Goal: Task Accomplishment & Management: Manage account settings

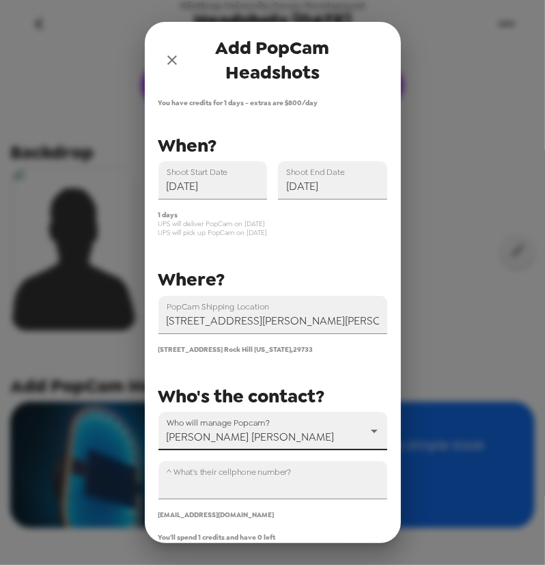
scroll to position [124, 0]
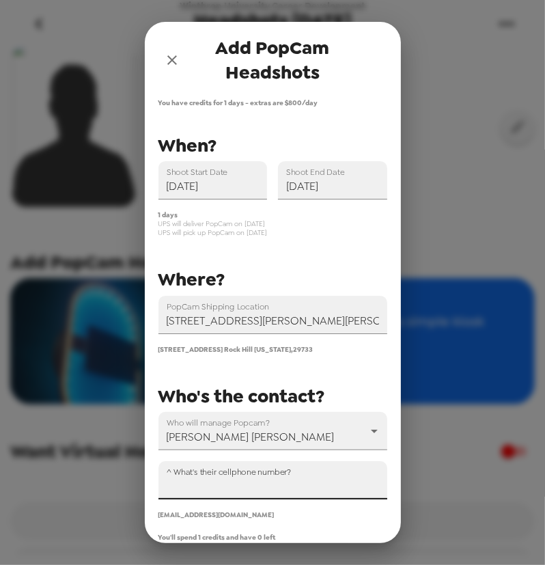
click at [212, 489] on input "^ What's their cellphone number?" at bounding box center [272, 480] width 229 height 38
paste input "+1 (803) 226-8818"
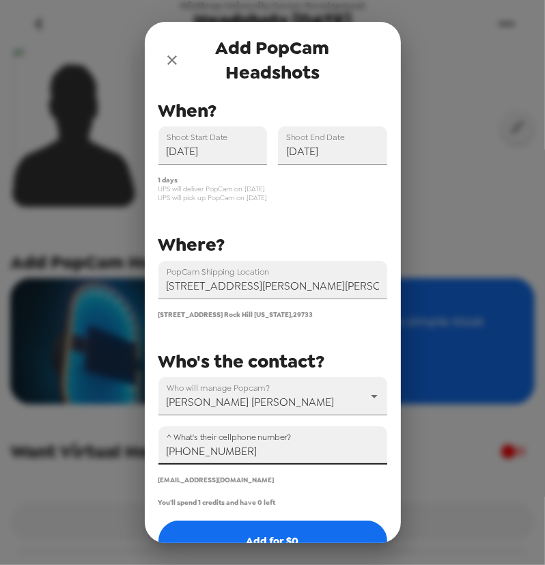
scroll to position [68, 0]
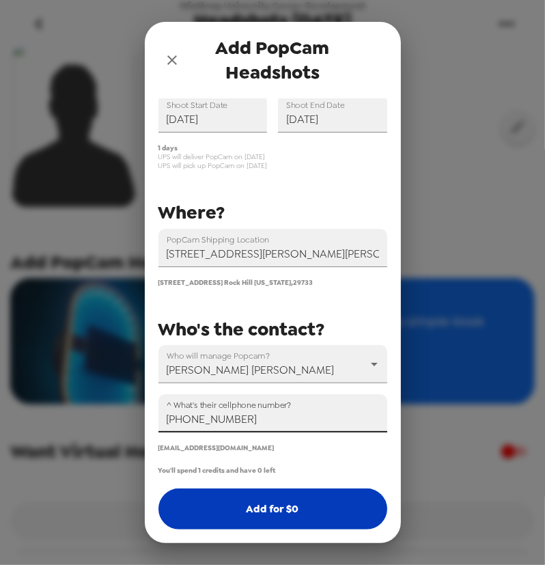
type input "+1 (803) 226-8818"
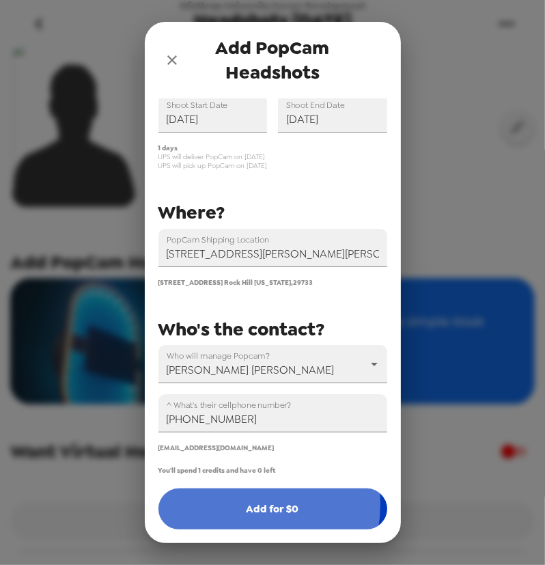
click at [245, 504] on button "Add for $ 0" at bounding box center [272, 508] width 229 height 41
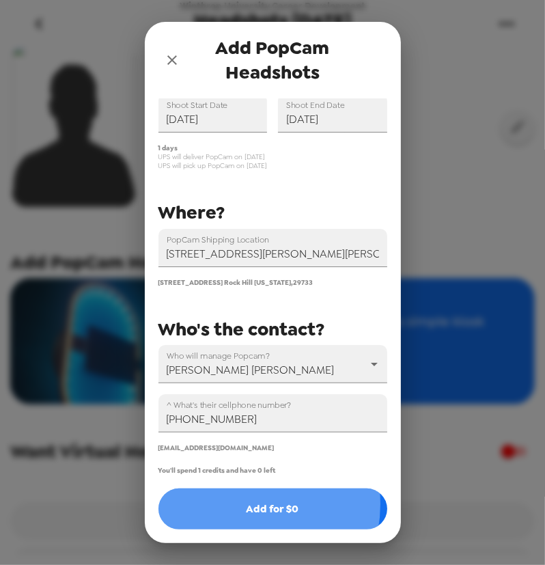
scroll to position [0, 0]
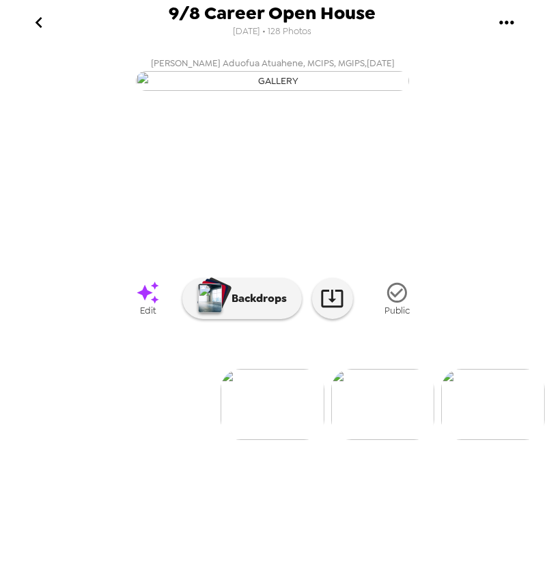
drag, startPoint x: 33, startPoint y: 16, endPoint x: 68, endPoint y: 57, distance: 54.2
click at [33, 19] on icon "go back" at bounding box center [39, 23] width 22 height 22
click at [507, 26] on icon "gallery menu" at bounding box center [507, 23] width 22 height 22
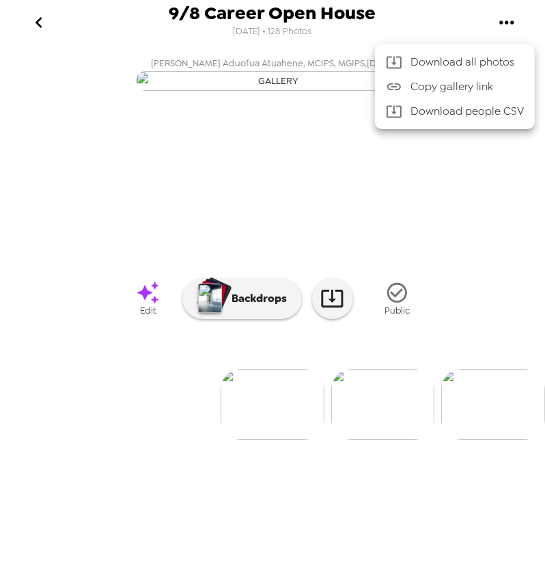
drag, startPoint x: 5, startPoint y: 158, endPoint x: 25, endPoint y: 135, distance: 30.5
click at [18, 141] on div at bounding box center [272, 282] width 545 height 565
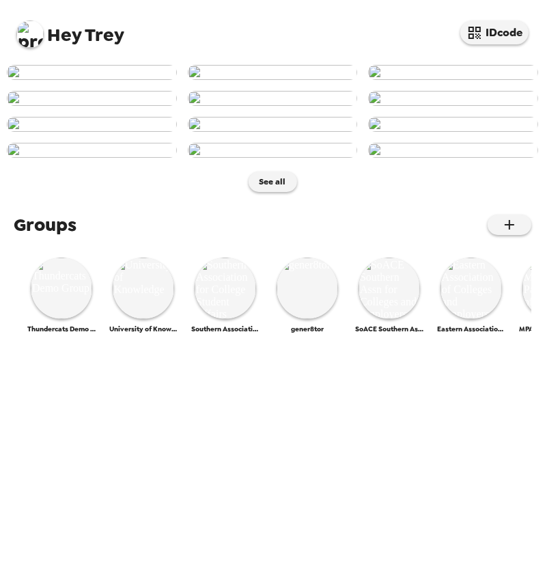
scroll to position [310, 0]
click at [34, 27] on img at bounding box center [29, 33] width 27 height 27
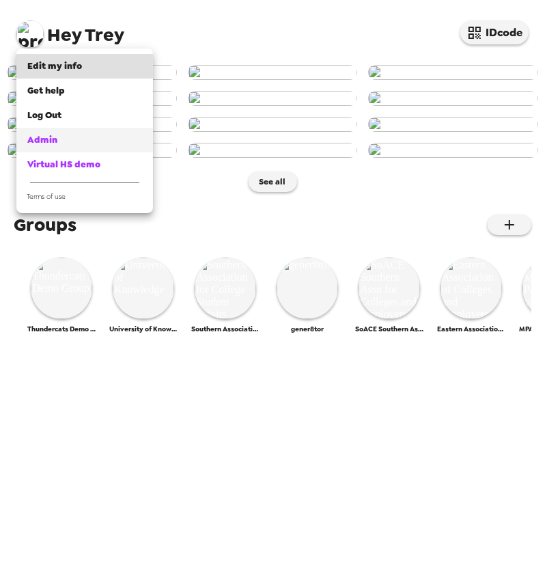
click at [48, 139] on span "Admin" at bounding box center [42, 140] width 30 height 12
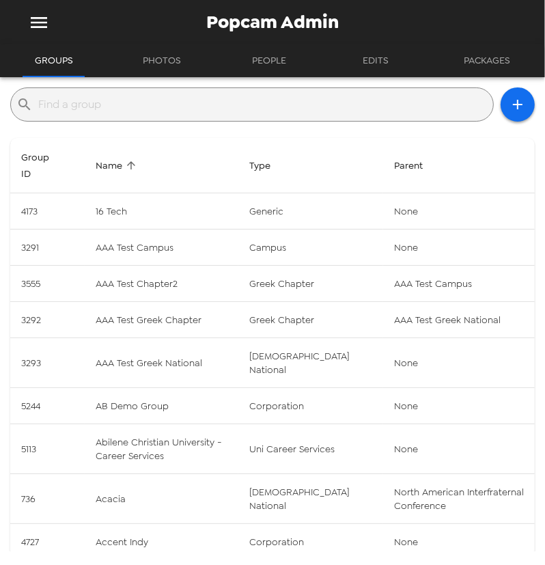
drag, startPoint x: 227, startPoint y: 106, endPoint x: 234, endPoint y: 108, distance: 7.1
click at [226, 106] on input "text" at bounding box center [262, 105] width 449 height 22
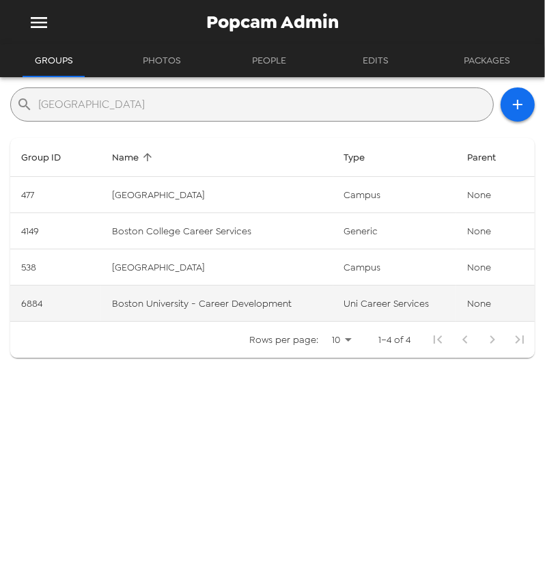
type input "boston"
click at [203, 309] on td "Boston University - Career Development" at bounding box center [217, 303] width 232 height 36
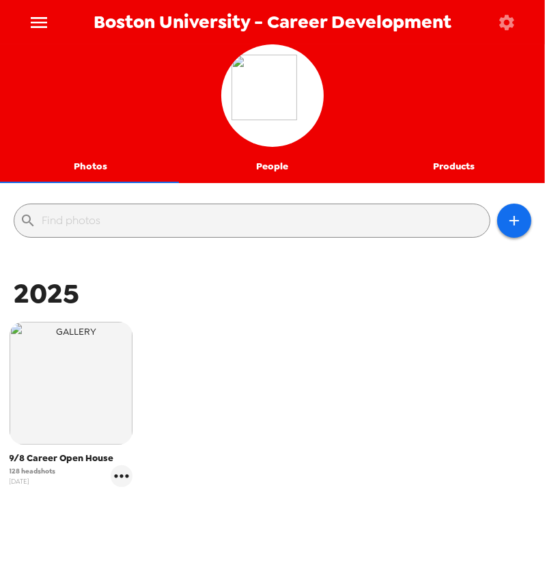
click at [501, 16] on icon "button" at bounding box center [506, 22] width 19 height 19
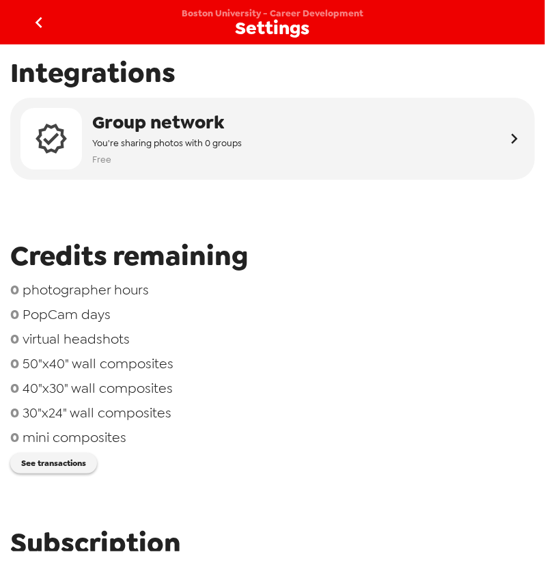
click at [46, 19] on icon "go back" at bounding box center [39, 23] width 22 height 22
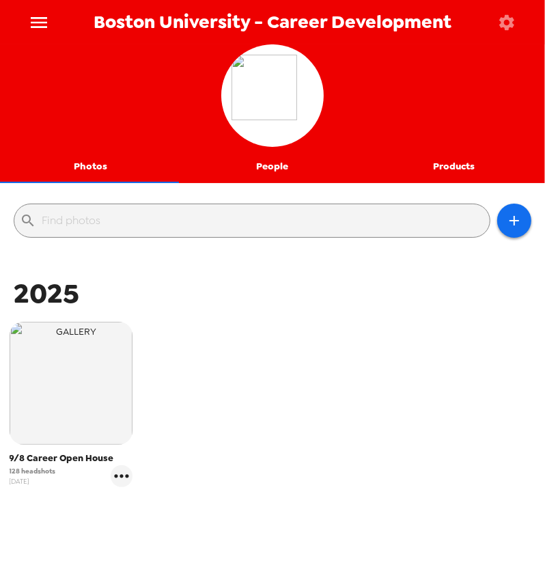
click at [44, 23] on icon "menu" at bounding box center [39, 22] width 16 height 11
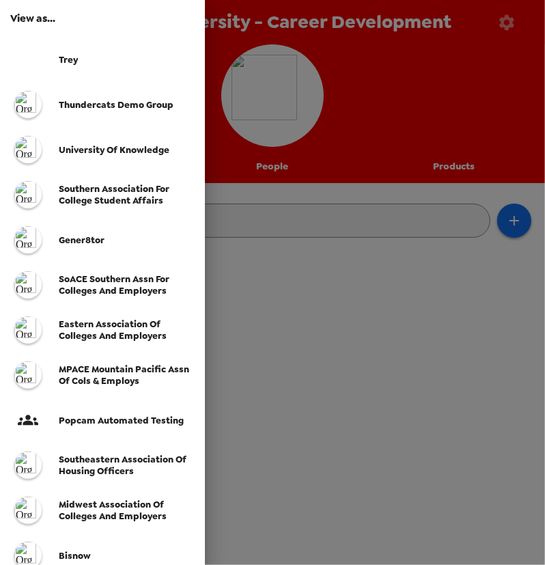
click at [344, 353] on div at bounding box center [272, 282] width 545 height 565
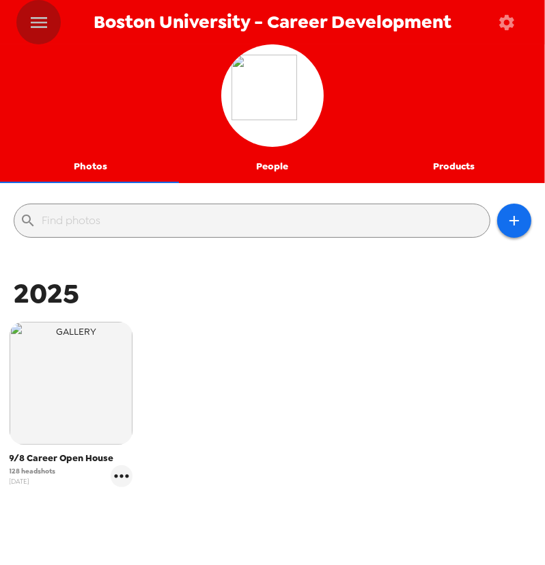
click at [46, 22] on icon "menu" at bounding box center [39, 22] width 16 height 11
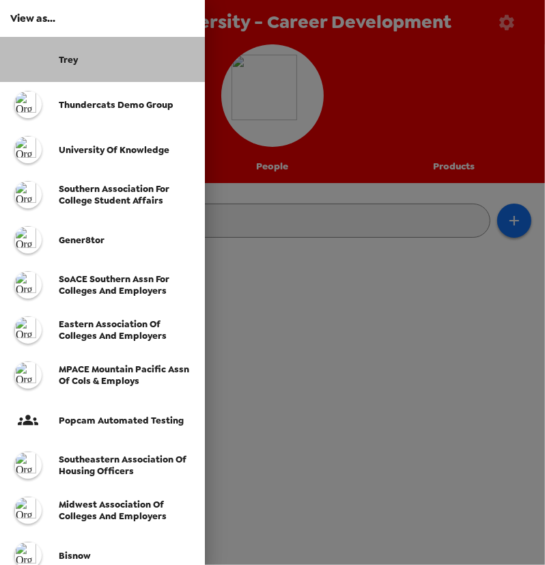
click at [61, 52] on div "Trey" at bounding box center [102, 59] width 205 height 45
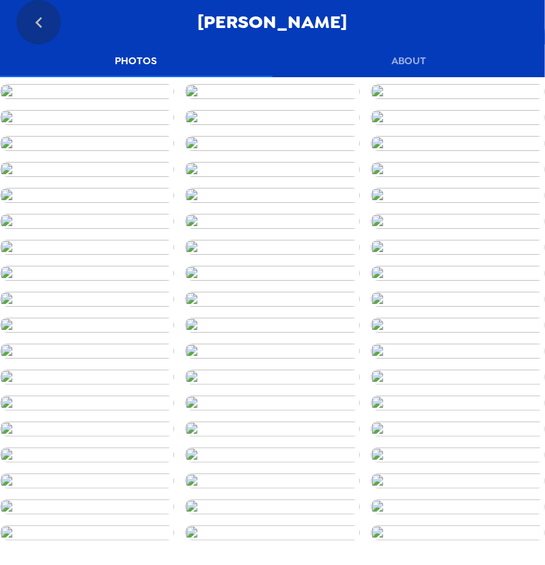
click at [28, 27] on icon "go back" at bounding box center [39, 23] width 22 height 22
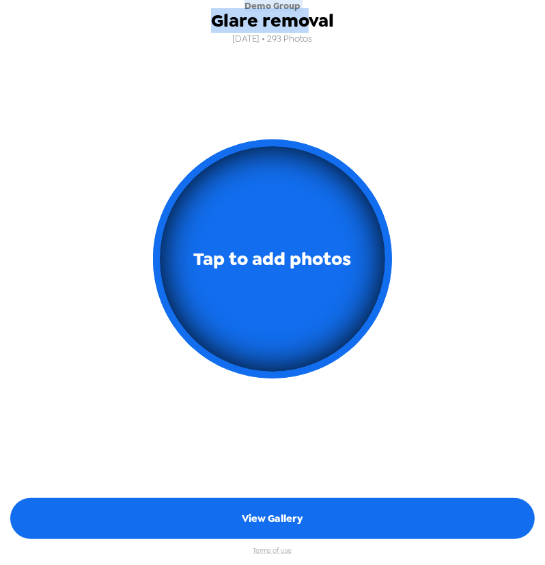
drag, startPoint x: 247, startPoint y: 7, endPoint x: 307, endPoint y: 7, distance: 60.1
click at [307, 7] on div "Demo Group Glare removal [DATE] • 293 Photos" at bounding box center [272, 24] width 123 height 48
click at [290, 7] on span "Demo Group" at bounding box center [273, 6] width 56 height 12
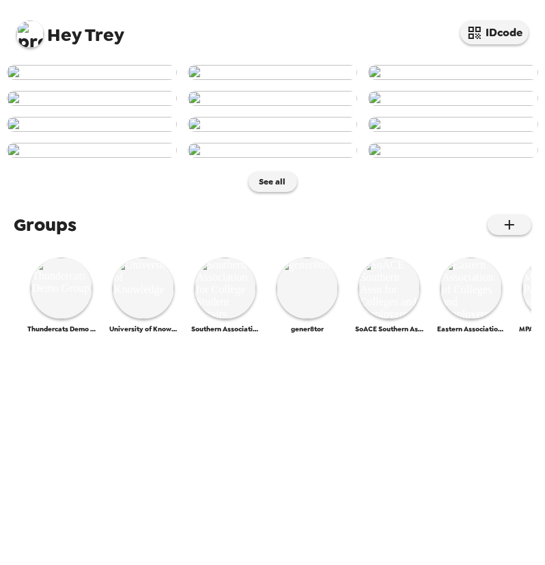
click at [27, 30] on img at bounding box center [29, 33] width 27 height 27
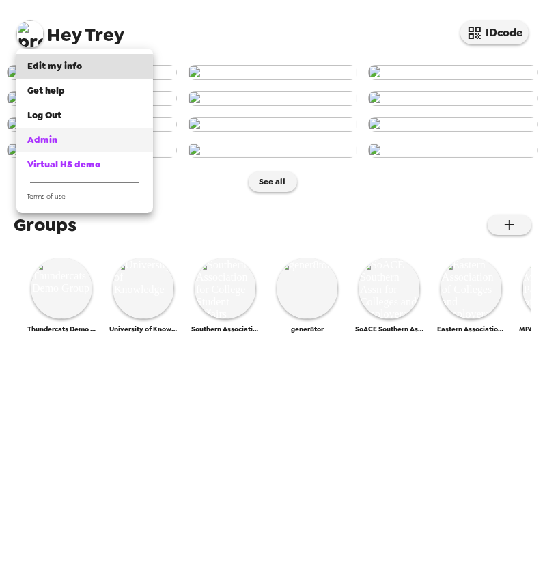
click at [111, 130] on link "Admin" at bounding box center [84, 140] width 137 height 25
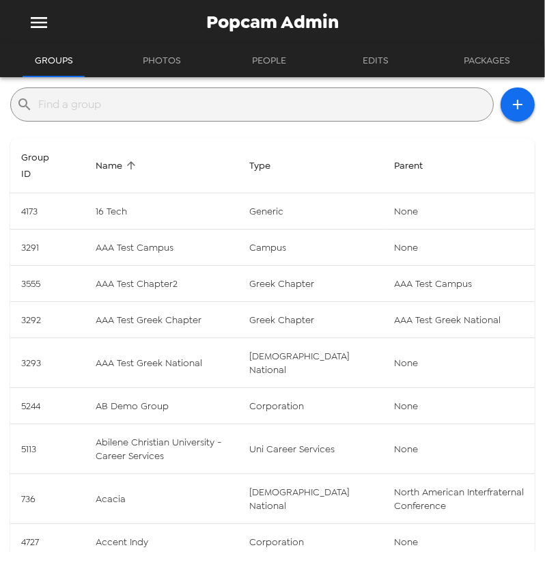
click at [180, 102] on input "text" at bounding box center [262, 105] width 449 height 22
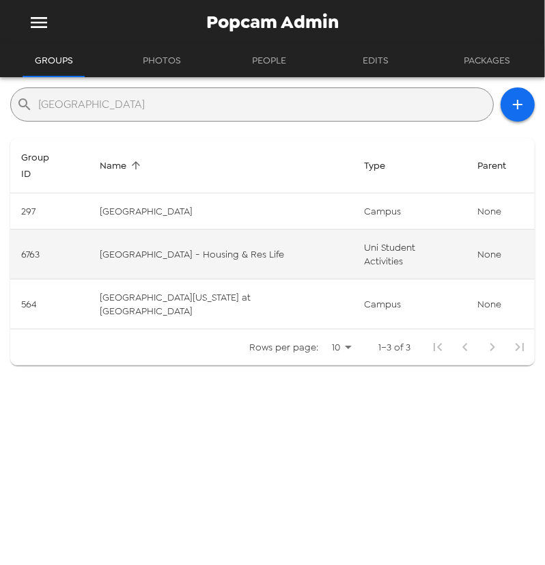
type input "[GEOGRAPHIC_DATA]"
click at [156, 229] on td "[GEOGRAPHIC_DATA] - Housing & Res Life" at bounding box center [221, 254] width 264 height 50
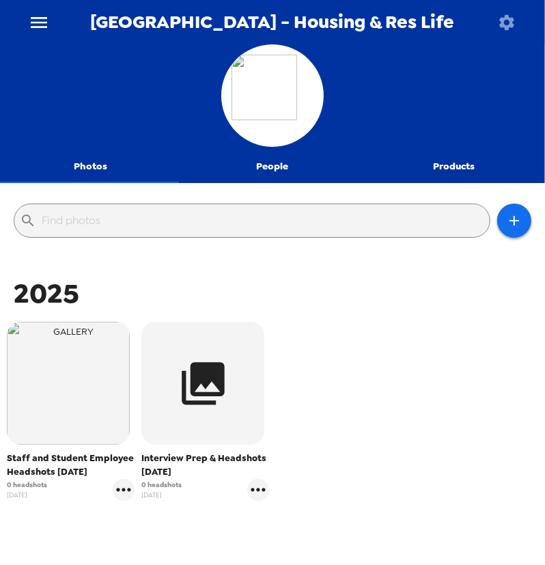
click at [513, 19] on icon "button" at bounding box center [506, 21] width 15 height 15
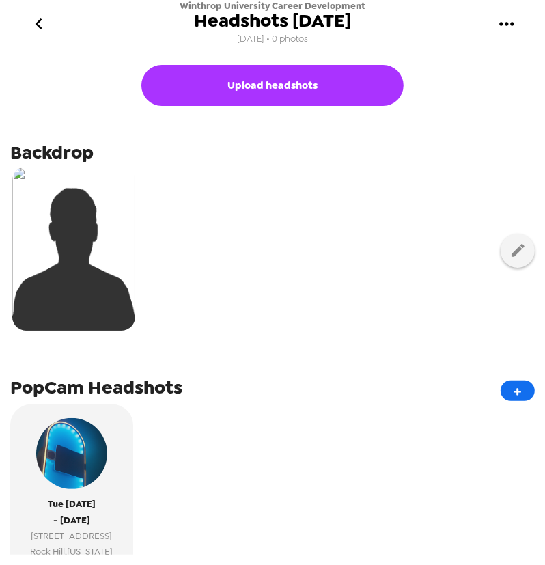
click at [253, 416] on div "PopCam Headshots + Tue 9/16/25 - Tue 9/16/25 701 Oakland Ave Rock Hill , South …" at bounding box center [272, 483] width 525 height 219
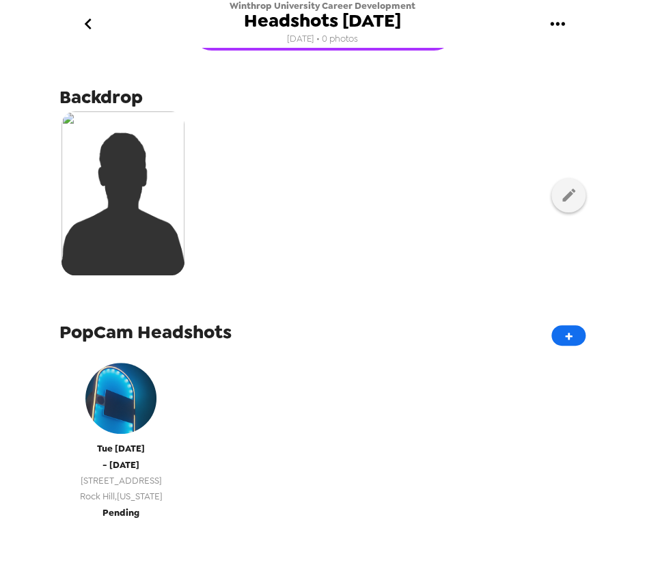
scroll to position [124, 0]
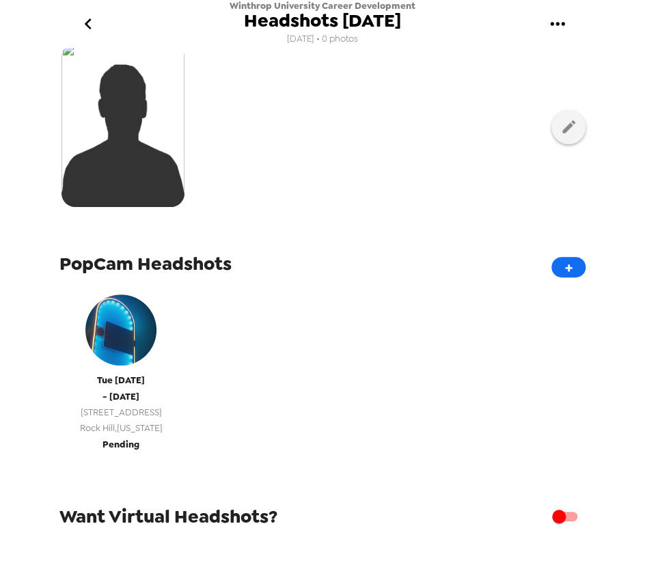
click at [135, 440] on span "Pending" at bounding box center [120, 444] width 37 height 16
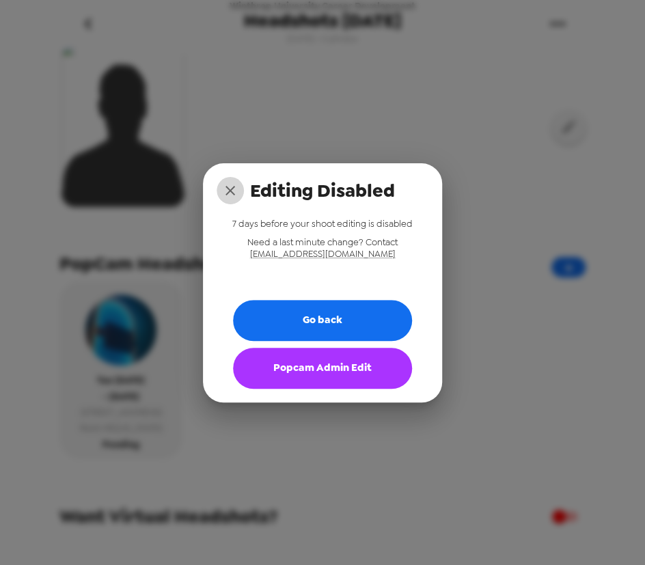
drag, startPoint x: 228, startPoint y: 187, endPoint x: 491, endPoint y: 64, distance: 290.6
click at [229, 187] on icon "close" at bounding box center [230, 190] width 16 height 16
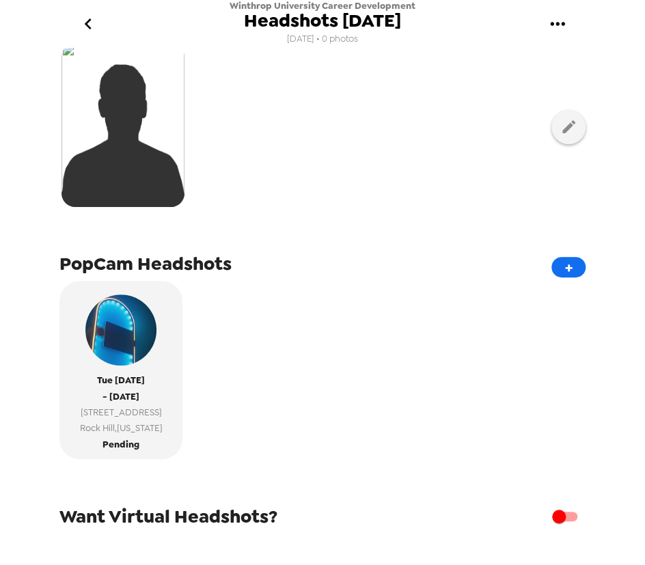
click at [556, 35] on button "gallery menu" at bounding box center [557, 24] width 44 height 44
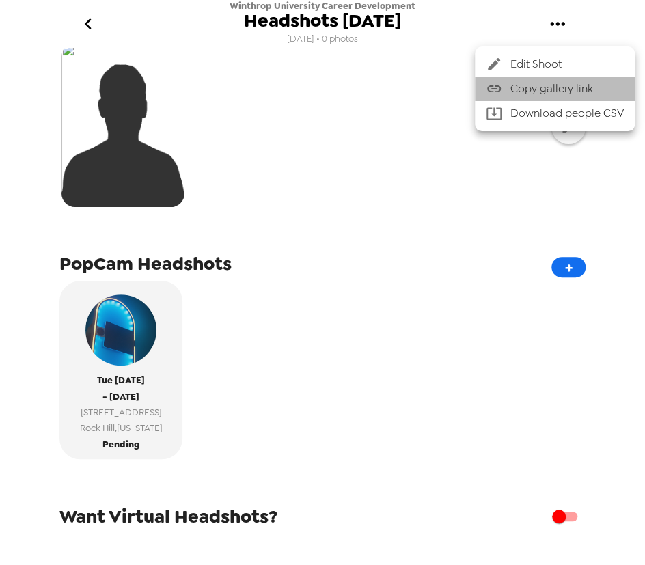
click at [574, 91] on span "Copy gallery link" at bounding box center [566, 89] width 113 height 16
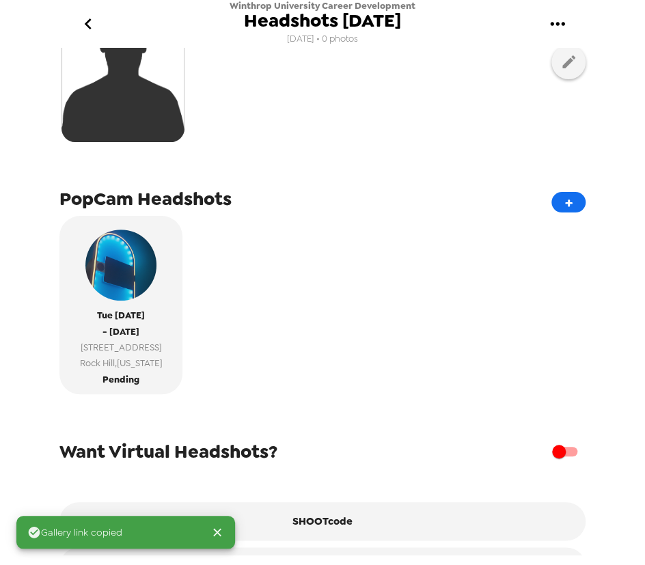
scroll to position [238, 0]
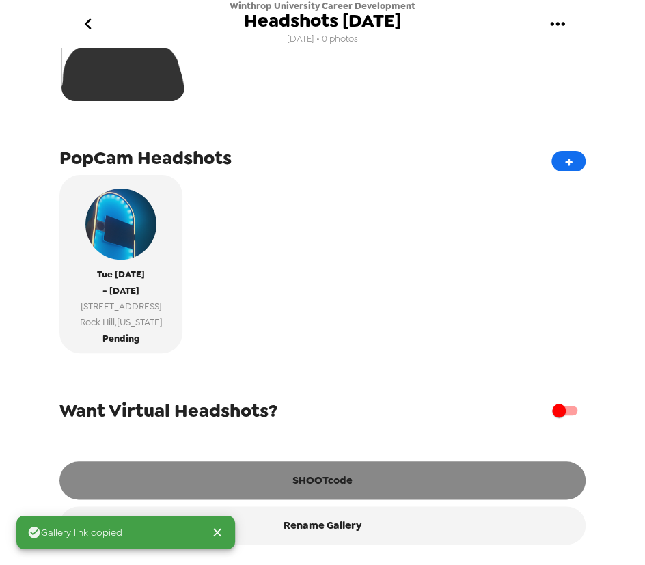
click at [344, 471] on button "SHOOTcode" at bounding box center [322, 480] width 526 height 38
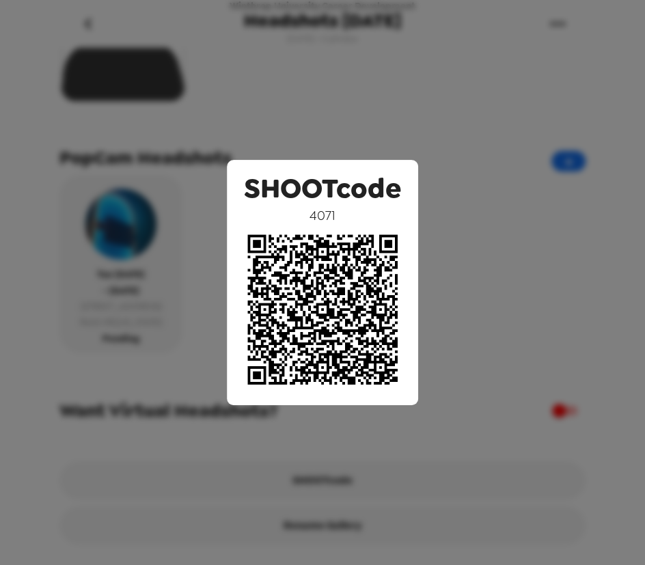
click at [149, 346] on div "SHOOTcode 4071" at bounding box center [322, 282] width 645 height 565
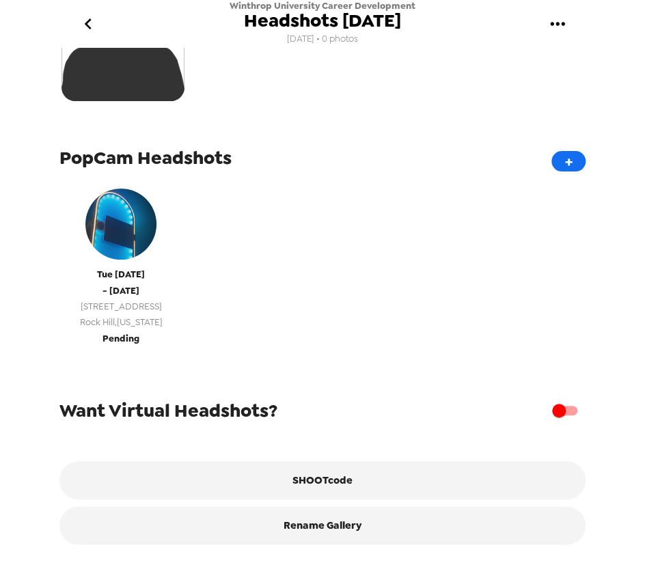
click at [132, 333] on span "Pending" at bounding box center [120, 339] width 37 height 16
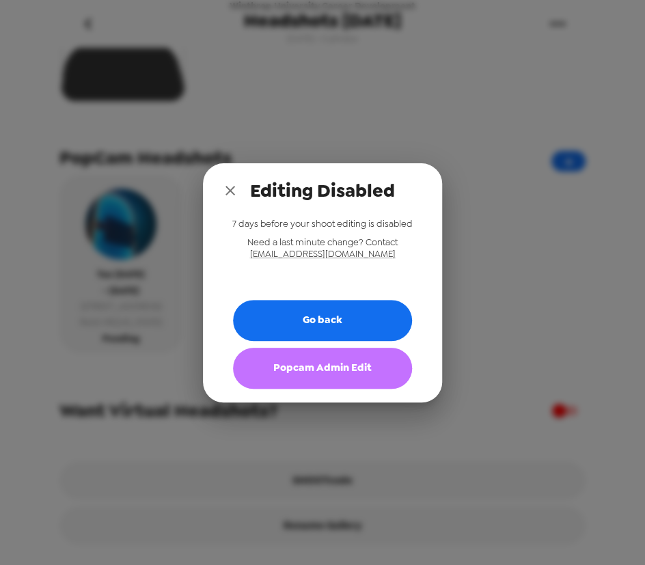
click at [313, 367] on button "Popcam Admin Edit" at bounding box center [322, 368] width 179 height 41
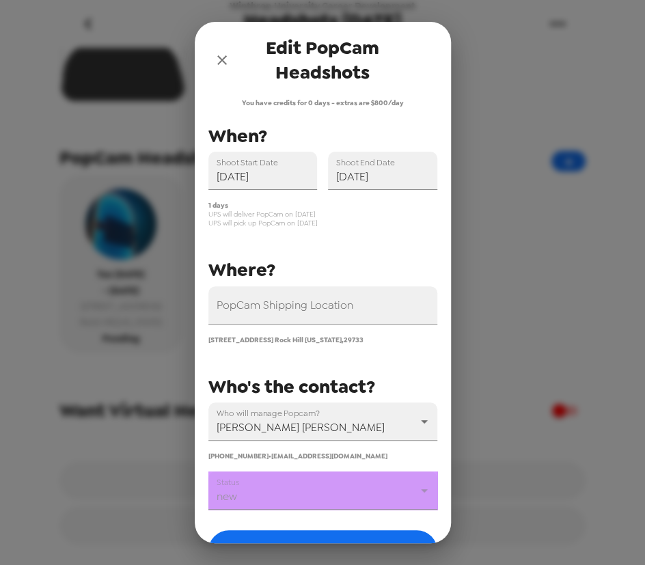
click at [323, 494] on body "Winthrop University Career Development Headshots 9/16/25 9/8/25 • 0 photos Uplo…" at bounding box center [322, 282] width 645 height 565
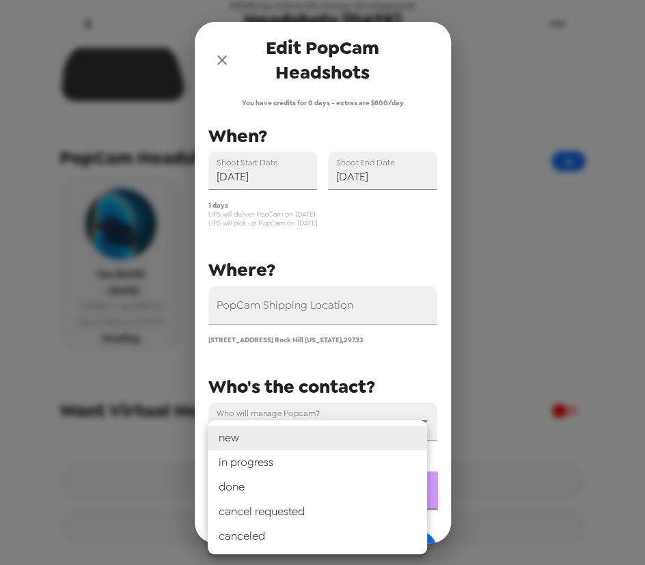
click at [322, 464] on li "in progress" at bounding box center [317, 462] width 219 height 25
type input "in progress"
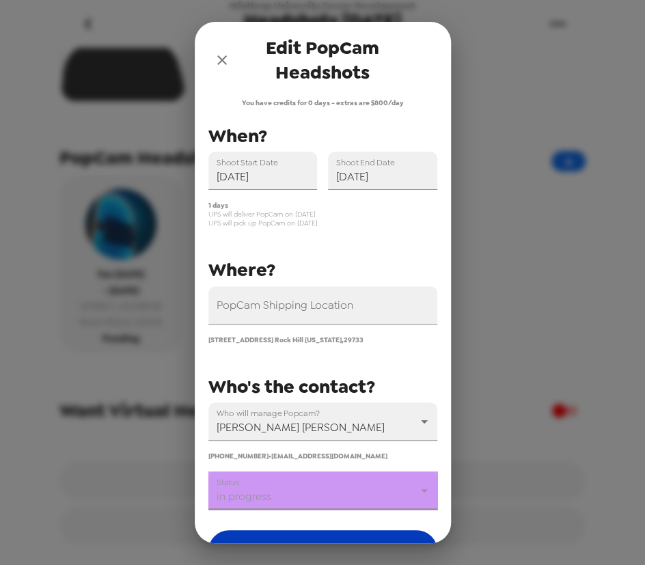
scroll to position [90, 0]
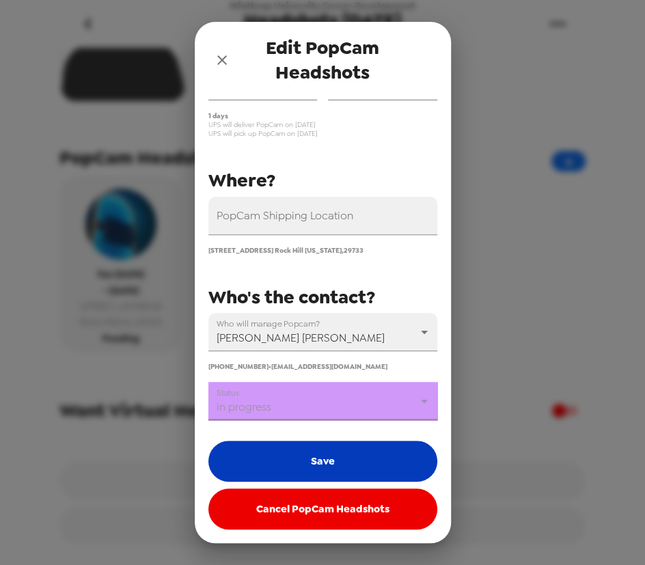
click at [341, 464] on button "Save" at bounding box center [322, 461] width 229 height 41
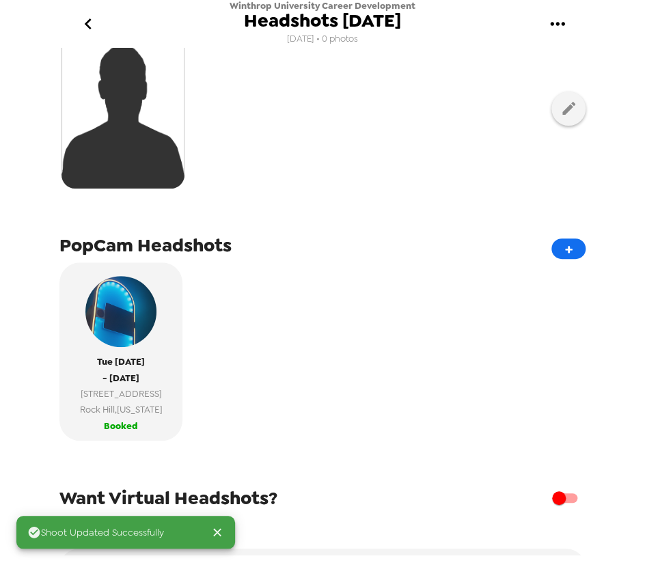
scroll to position [113, 0]
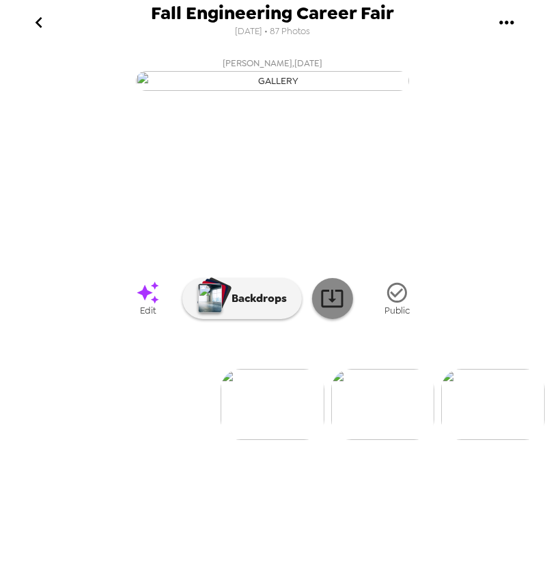
scroll to position [34, 0]
click at [385, 440] on img at bounding box center [383, 404] width 104 height 71
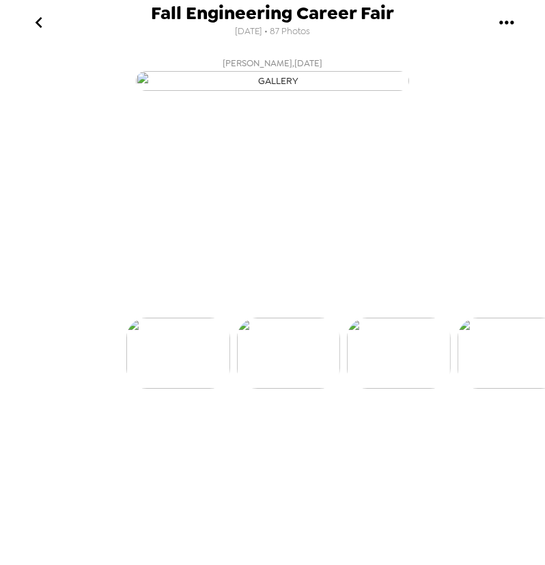
scroll to position [0, 110]
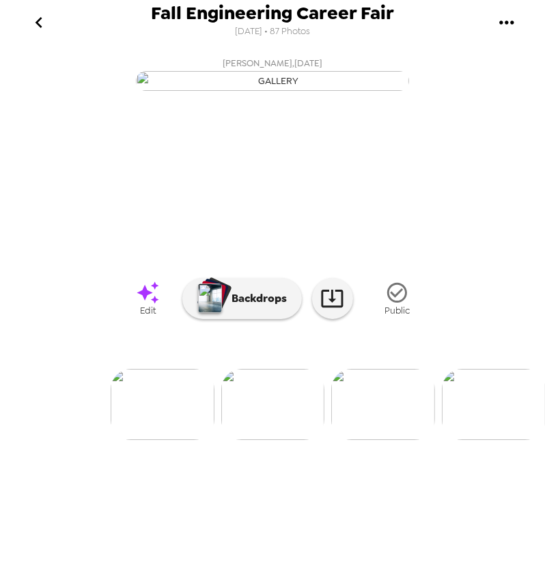
click at [376, 440] on div at bounding box center [272, 382] width 545 height 116
click at [389, 440] on img at bounding box center [383, 404] width 104 height 71
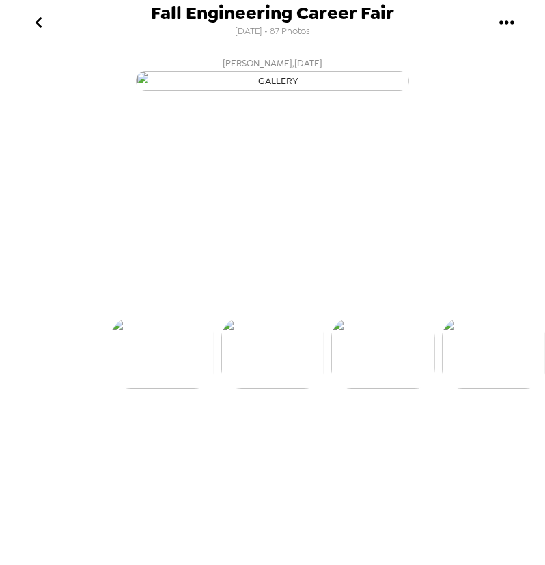
scroll to position [0, 220]
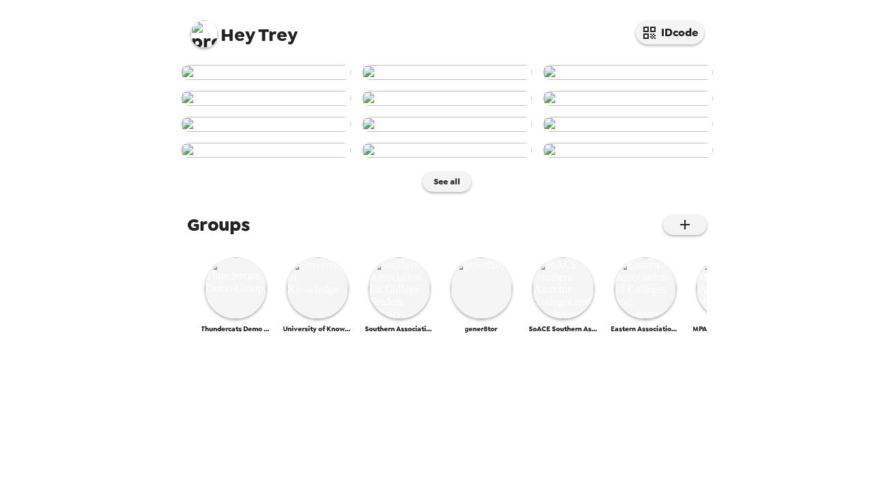
scroll to position [248, 0]
click at [458, 132] on img at bounding box center [447, 124] width 170 height 15
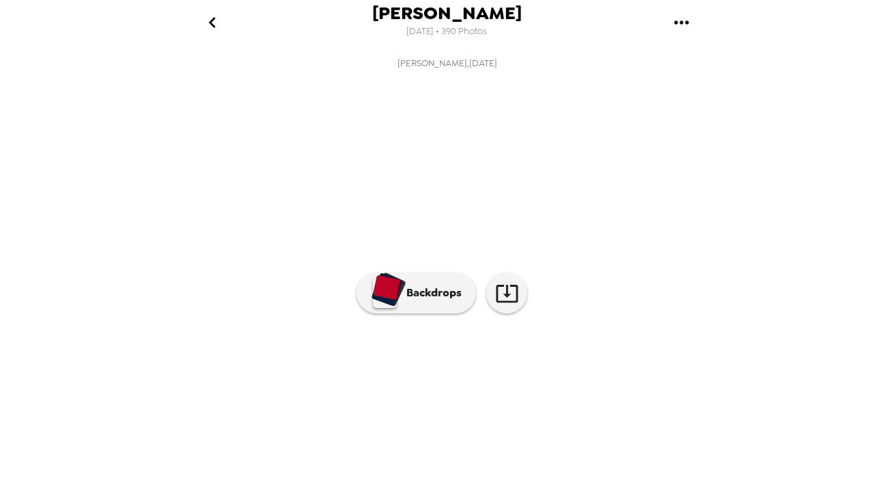
scroll to position [0, 774]
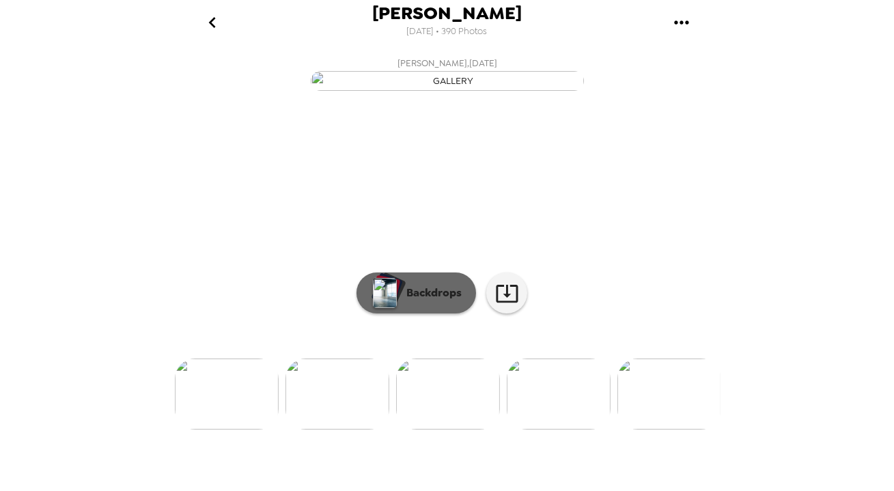
click at [397, 313] on button "Backdrops" at bounding box center [417, 293] width 120 height 41
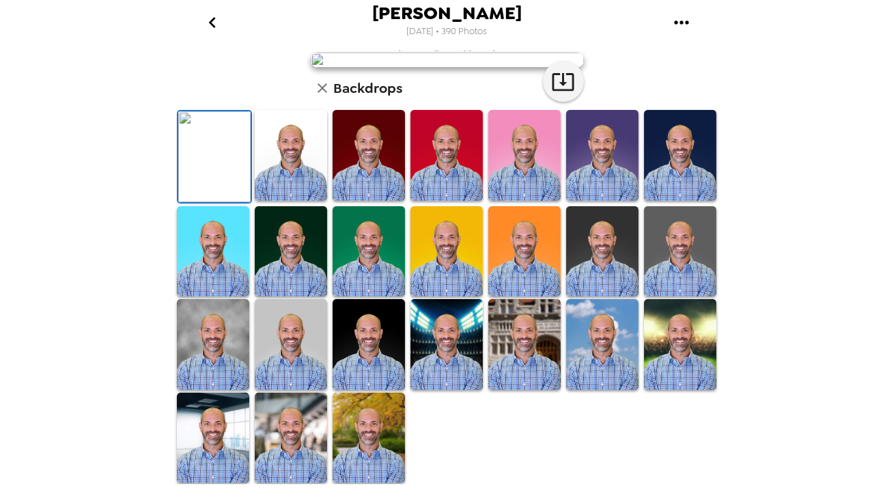
scroll to position [160, 0]
click at [208, 20] on icon "go back" at bounding box center [212, 23] width 22 height 22
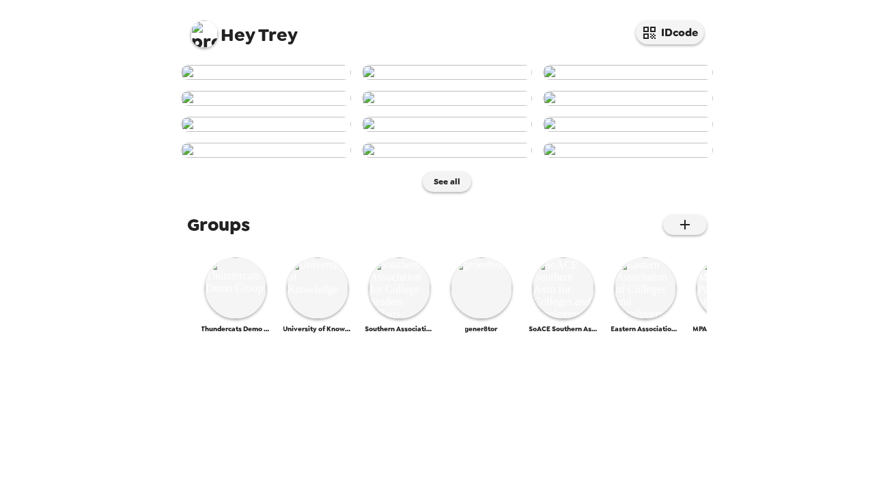
scroll to position [466, 0]
click at [206, 40] on img at bounding box center [204, 33] width 27 height 27
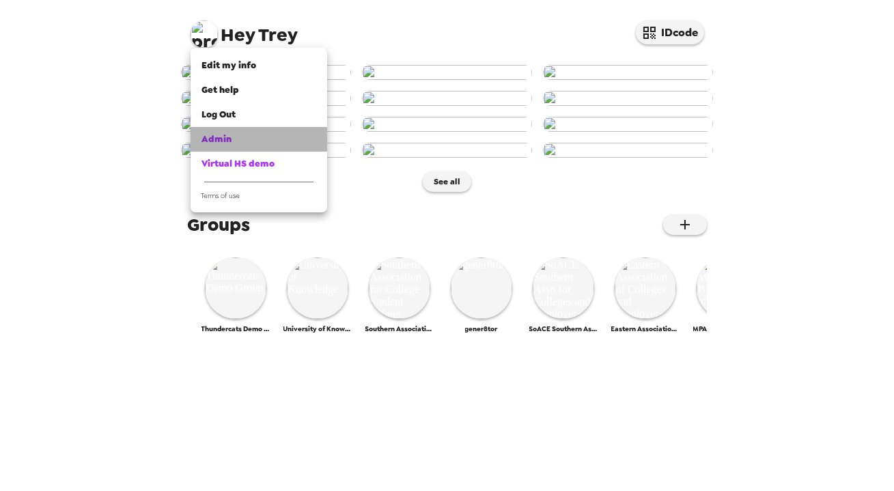
click at [224, 139] on span "Admin" at bounding box center [216, 139] width 30 height 12
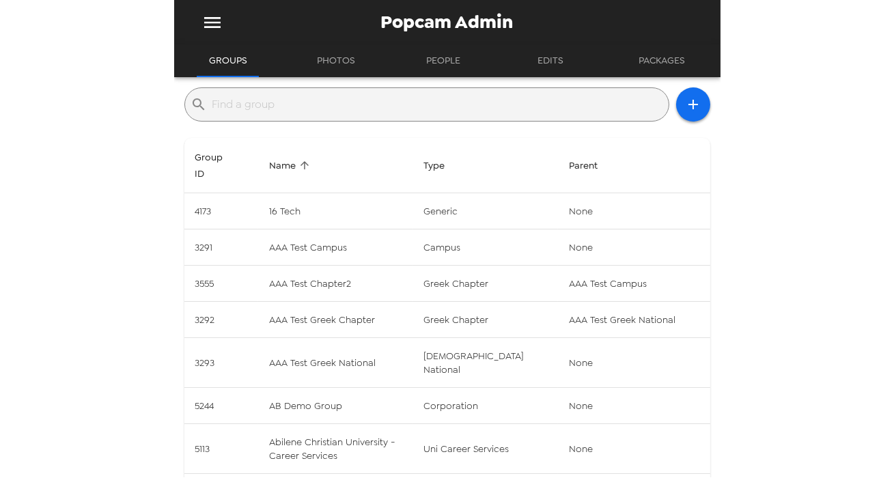
drag, startPoint x: 378, startPoint y: 112, endPoint x: 385, endPoint y: 113, distance: 7.6
click at [376, 113] on input "text" at bounding box center [437, 105] width 451 height 22
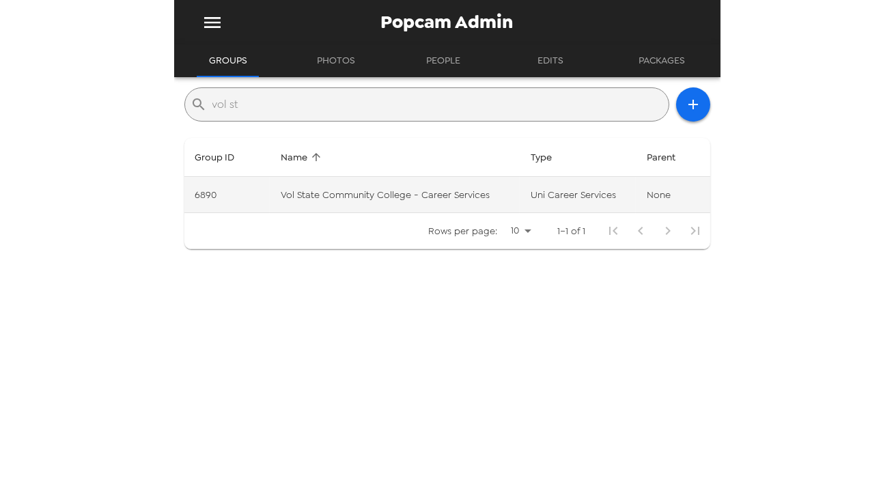
type input "vol st"
click at [491, 186] on td "Vol State Community College - Career Services" at bounding box center [395, 195] width 250 height 36
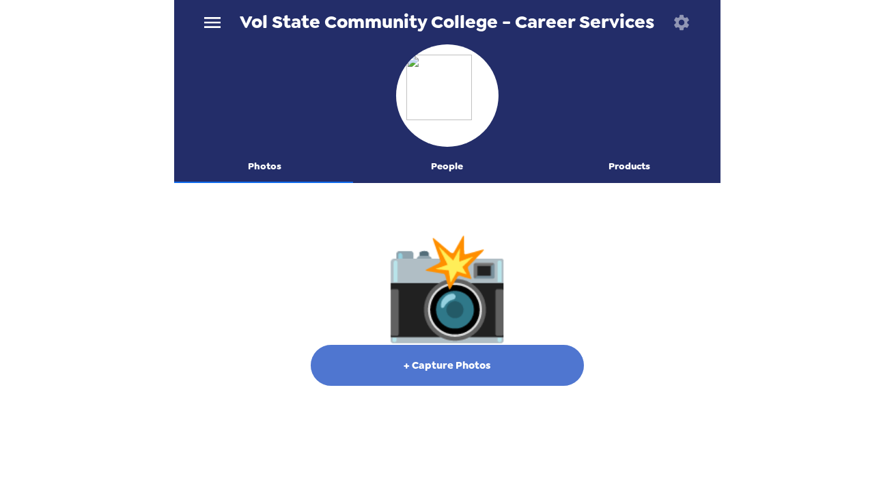
click at [456, 369] on button "+ Capture Photos" at bounding box center [447, 365] width 273 height 41
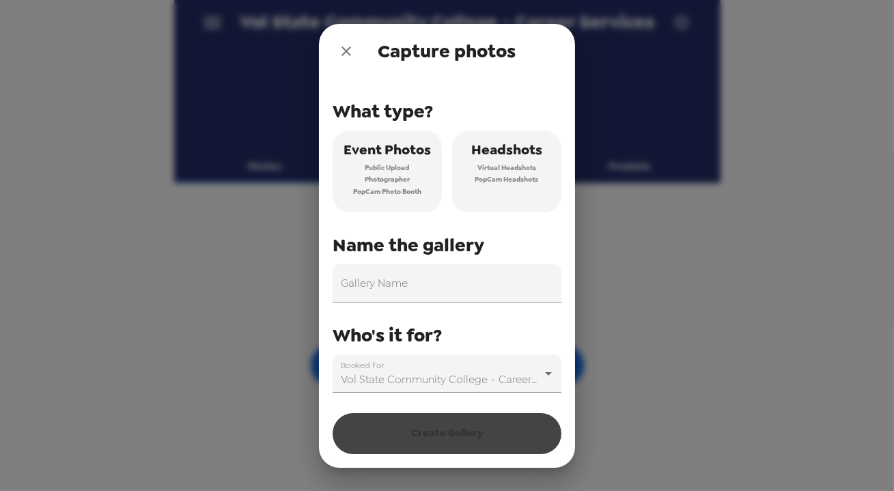
click at [530, 163] on span "Virtual Headshots" at bounding box center [506, 168] width 59 height 12
click at [465, 298] on input "Gallery Name" at bounding box center [447, 283] width 229 height 38
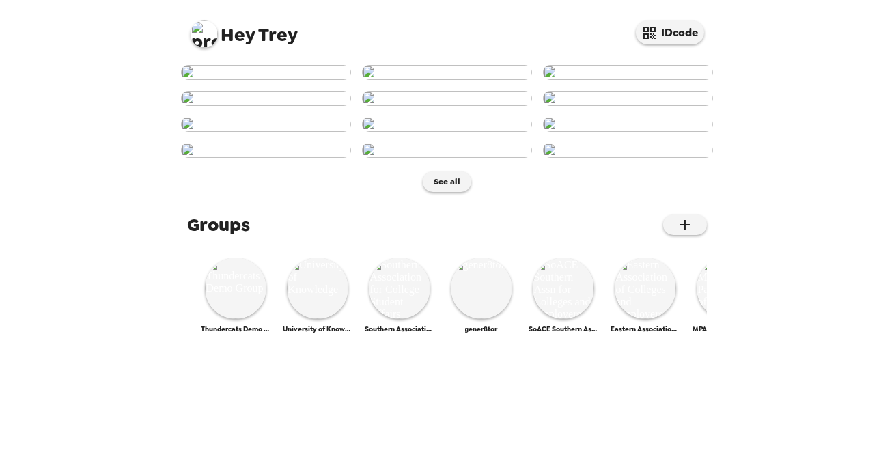
scroll to position [248, 0]
click at [436, 132] on img at bounding box center [447, 124] width 170 height 15
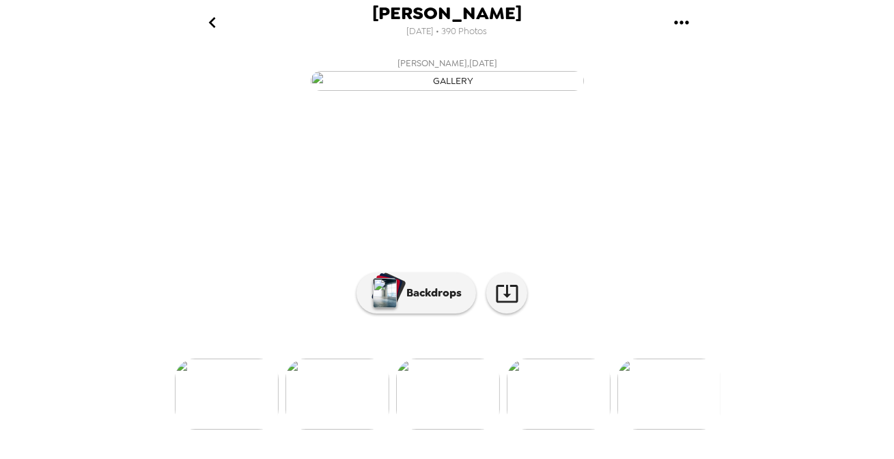
scroll to position [124, 0]
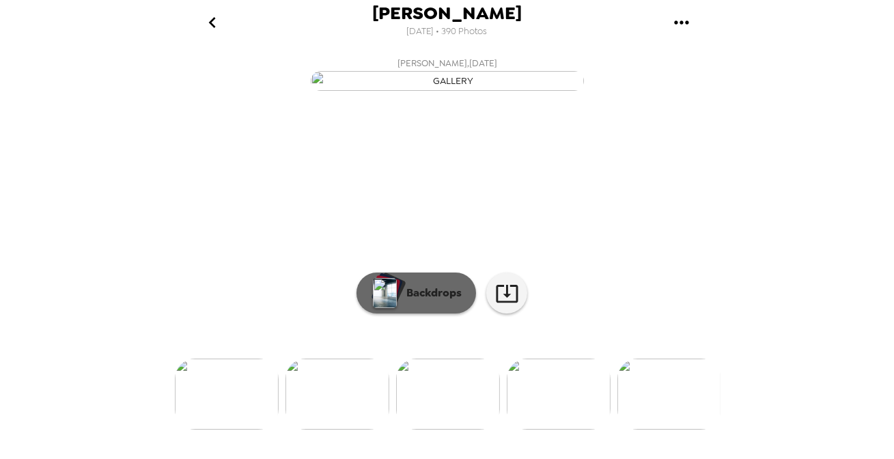
click at [432, 313] on button "Backdrops" at bounding box center [417, 293] width 120 height 41
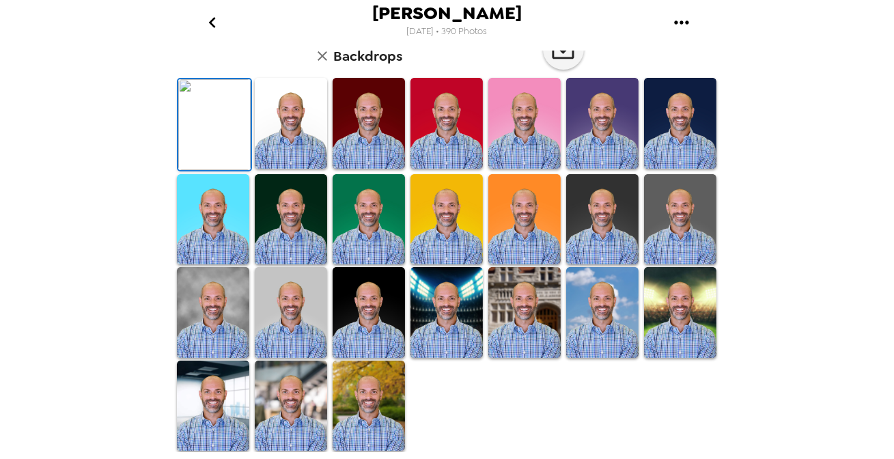
scroll to position [248, 0]
click at [210, 12] on icon "go back" at bounding box center [212, 23] width 22 height 22
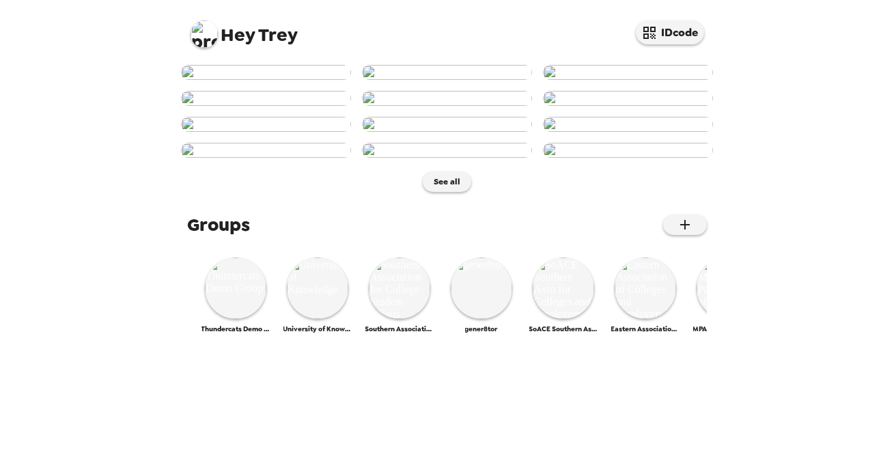
scroll to position [436, 0]
click at [201, 38] on img at bounding box center [204, 33] width 27 height 27
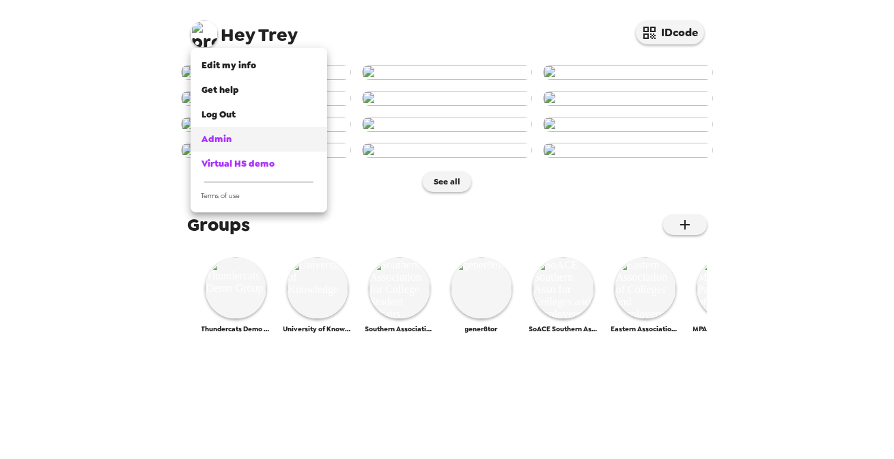
click at [219, 139] on span "Admin" at bounding box center [216, 139] width 30 height 12
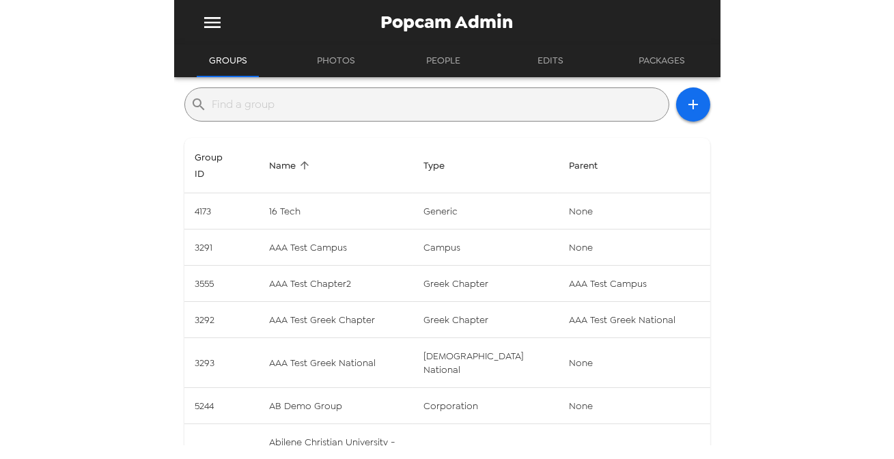
click at [368, 110] on input "text" at bounding box center [437, 105] width 451 height 22
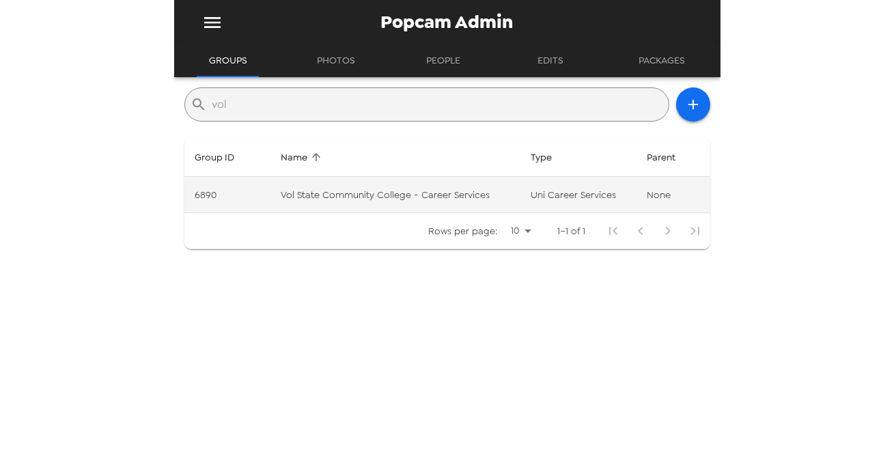
type input "vol"
click at [397, 191] on td "Vol State Community College - Career Services" at bounding box center [395, 195] width 250 height 36
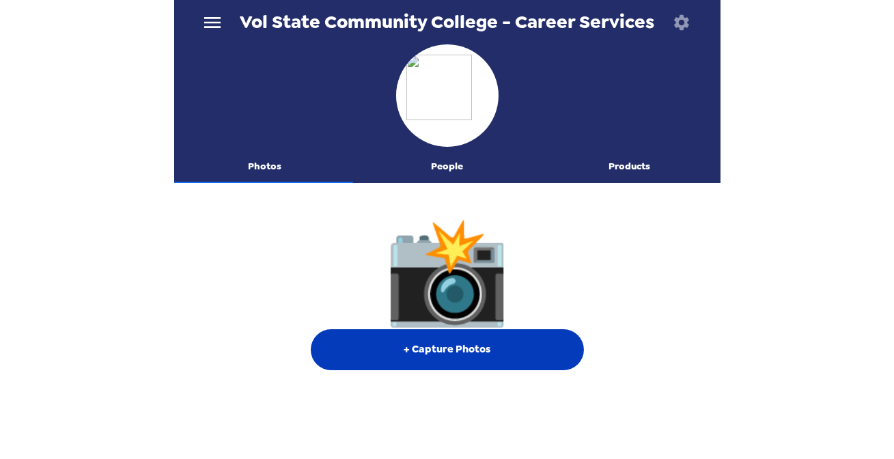
click at [463, 350] on button "+ Capture Photos" at bounding box center [447, 349] width 273 height 41
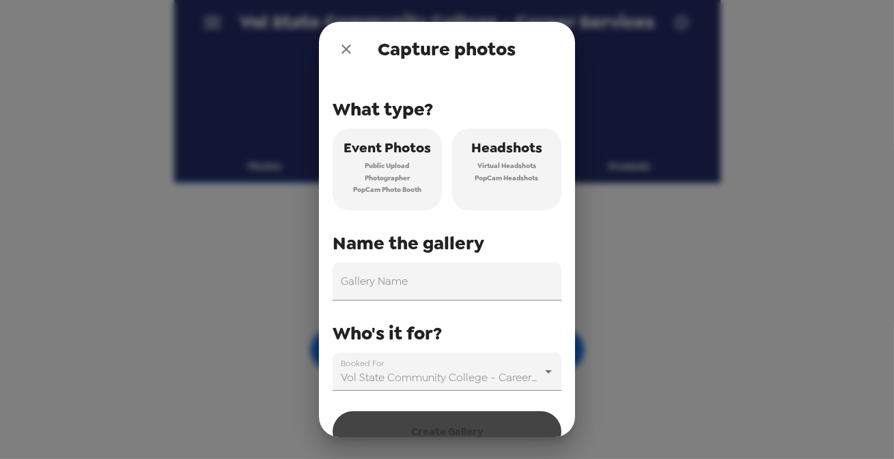
click at [514, 152] on span "Headshots" at bounding box center [506, 148] width 71 height 24
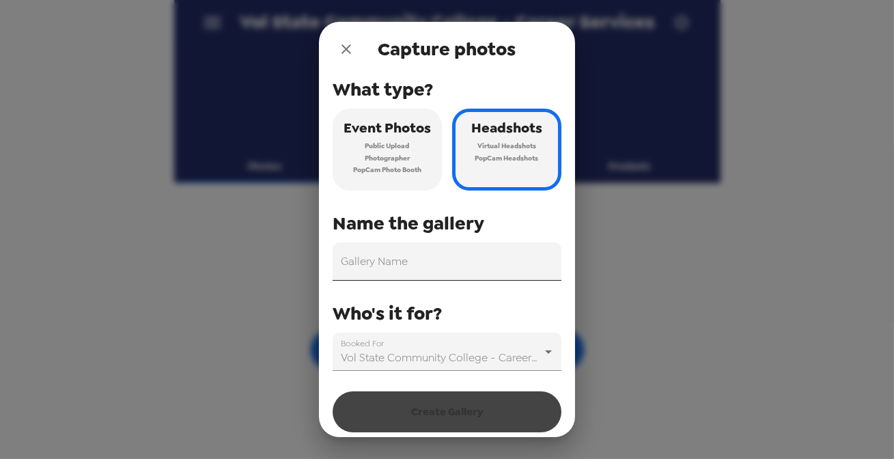
scroll to position [27, 0]
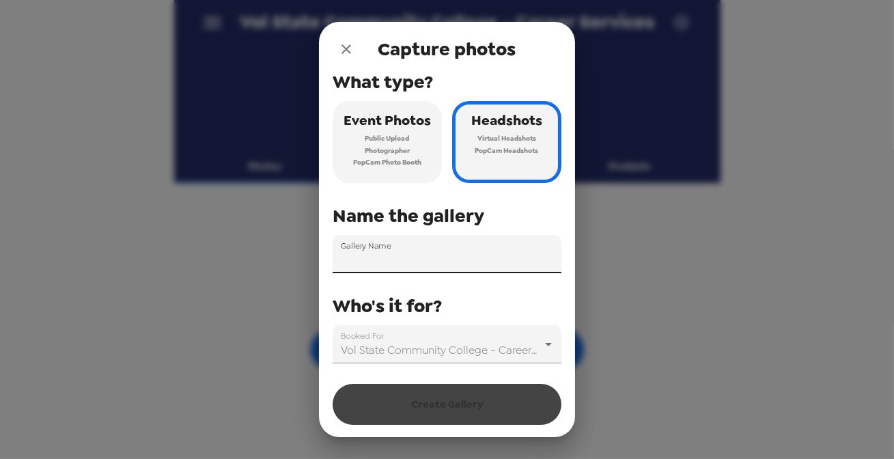
click at [408, 262] on input "Gallery Name" at bounding box center [447, 254] width 229 height 38
click at [455, 253] on input "Gallery Name" at bounding box center [447, 254] width 229 height 38
click at [410, 262] on input "Gallery Name" at bounding box center [447, 254] width 229 height 38
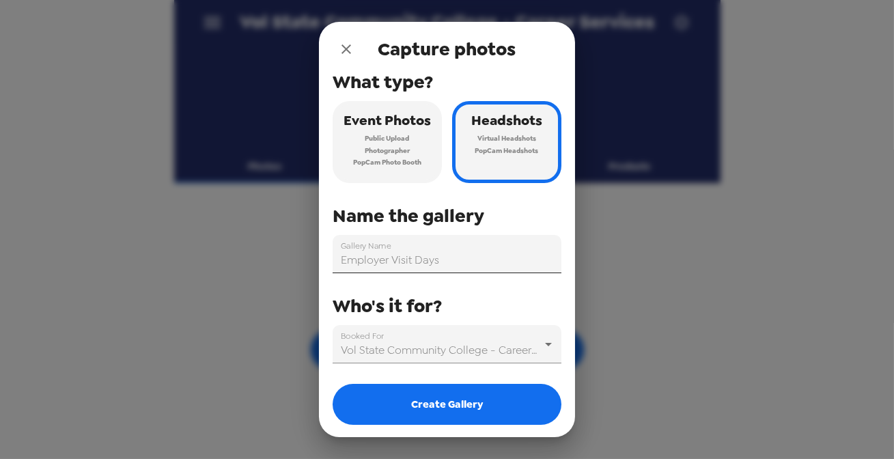
click at [492, 260] on input "Employer Visit Days" at bounding box center [447, 254] width 229 height 38
type input "Employer Visit Days 10/2, [DATE]"
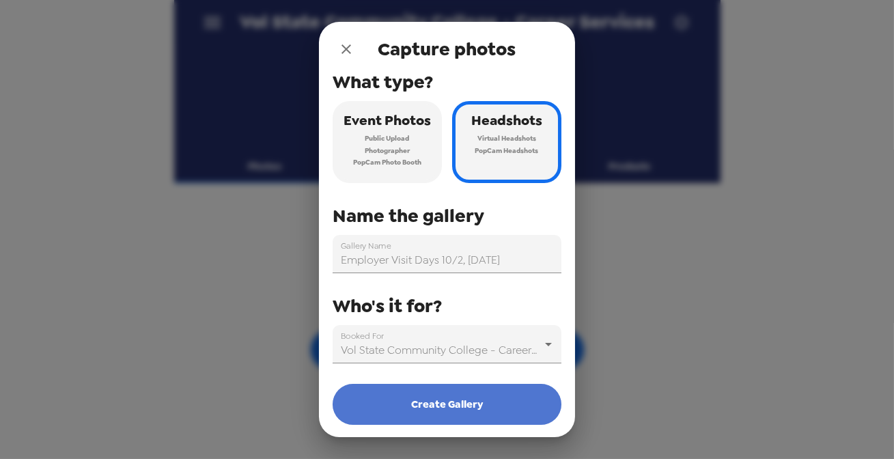
click at [468, 402] on button "Create Gallery" at bounding box center [447, 404] width 229 height 41
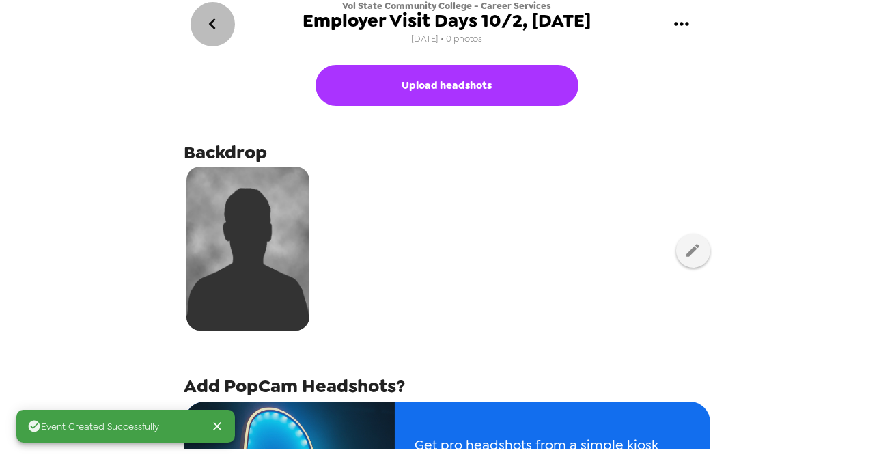
click at [210, 25] on icon "go back" at bounding box center [212, 24] width 22 height 22
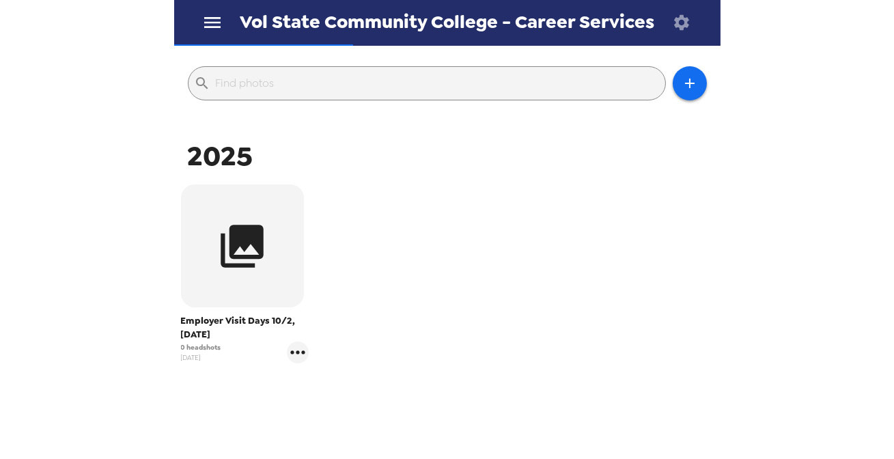
scroll to position [124, 0]
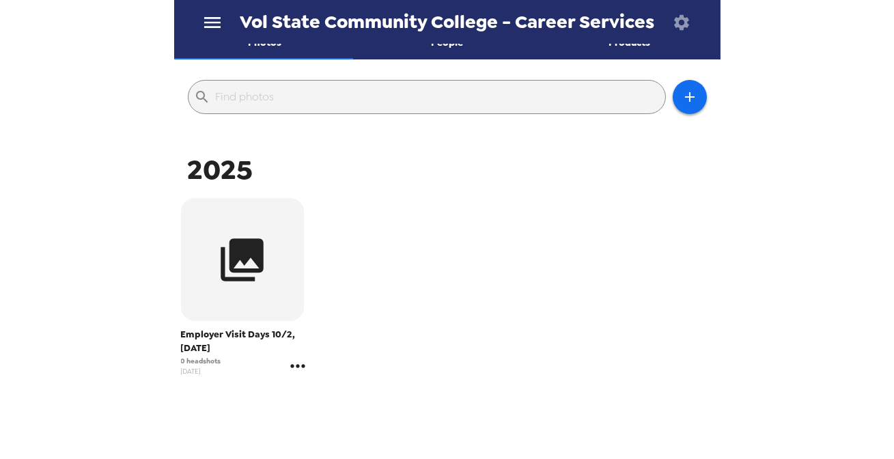
click at [292, 365] on icon "gallery menu" at bounding box center [298, 366] width 22 height 22
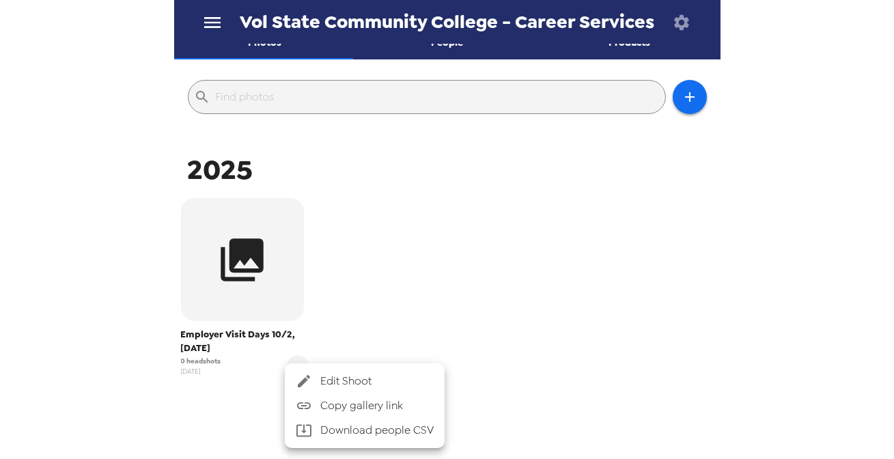
click at [344, 379] on span "Edit Shoot" at bounding box center [376, 381] width 113 height 16
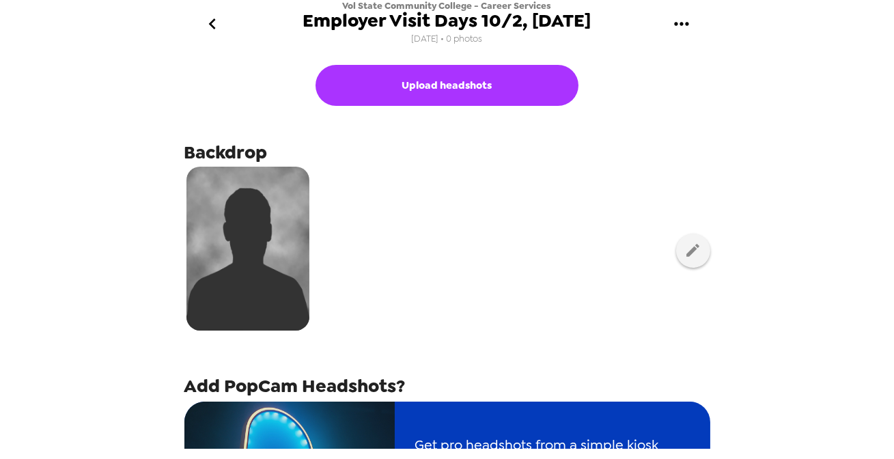
scroll to position [186, 0]
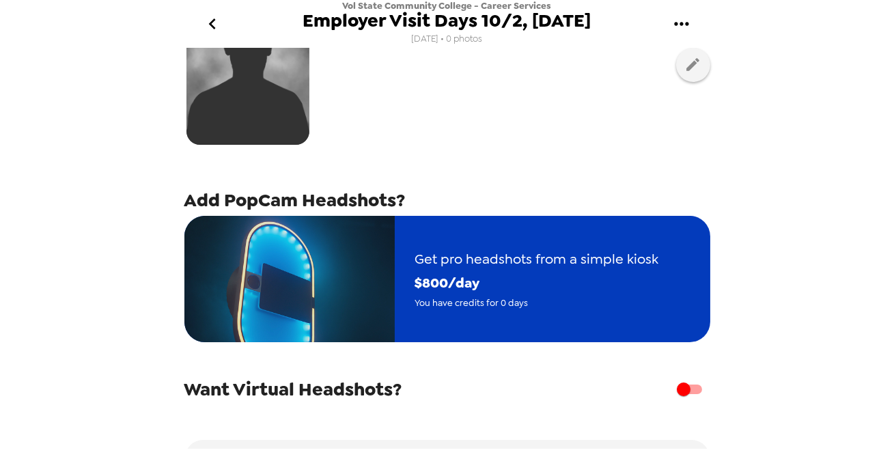
click at [444, 290] on span "$ 800 /day" at bounding box center [537, 283] width 244 height 24
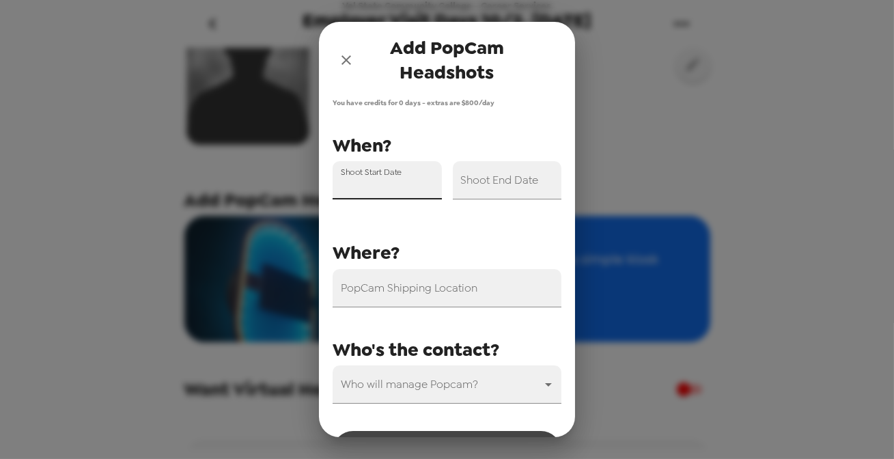
click at [401, 192] on input "Shoot Start Date" at bounding box center [387, 180] width 109 height 38
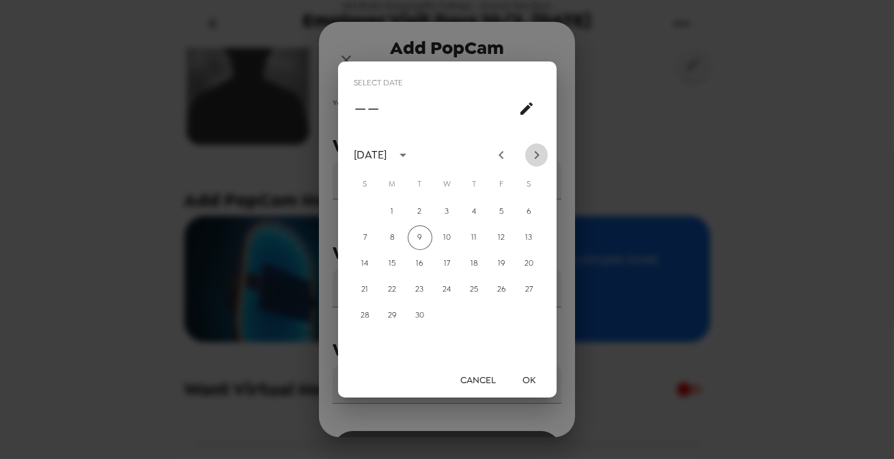
click at [538, 154] on icon "Next month" at bounding box center [536, 155] width 5 height 8
click at [488, 376] on button "Cancel" at bounding box center [479, 379] width 46 height 25
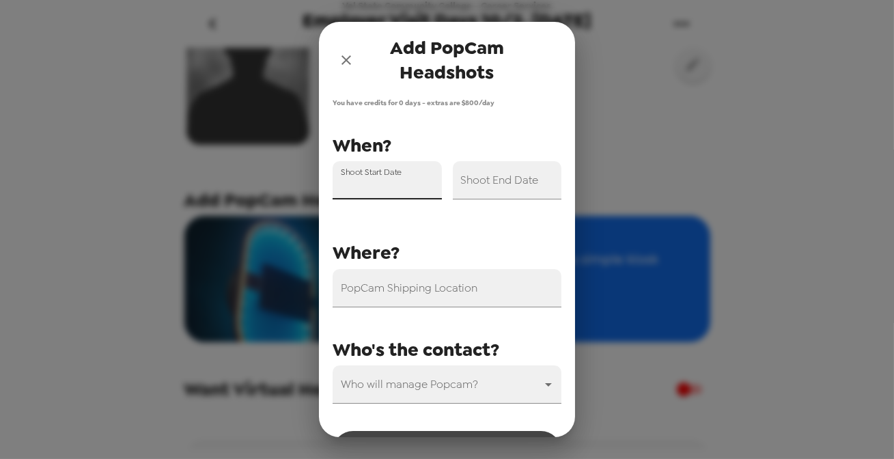
drag, startPoint x: 353, startPoint y: 56, endPoint x: 352, endPoint y: 63, distance: 7.0
click at [352, 56] on icon "close" at bounding box center [346, 60] width 16 height 16
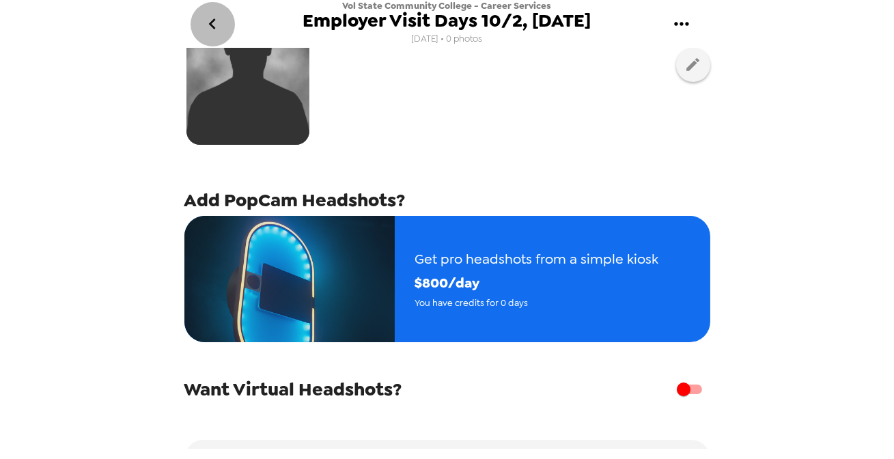
click at [207, 34] on icon "go back" at bounding box center [212, 24] width 22 height 22
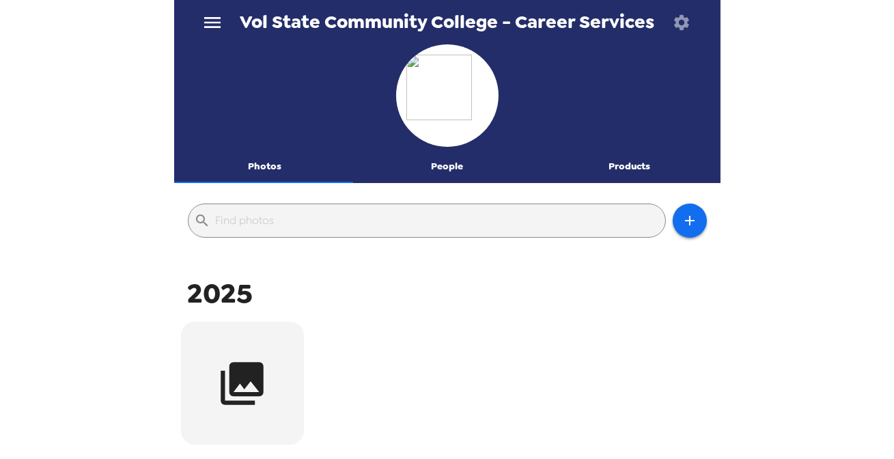
click at [684, 23] on icon "button" at bounding box center [681, 22] width 19 height 19
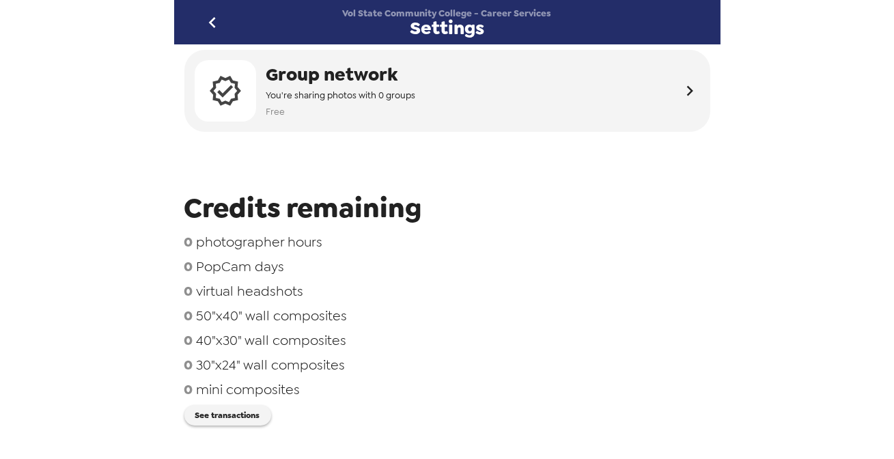
scroll to position [61, 0]
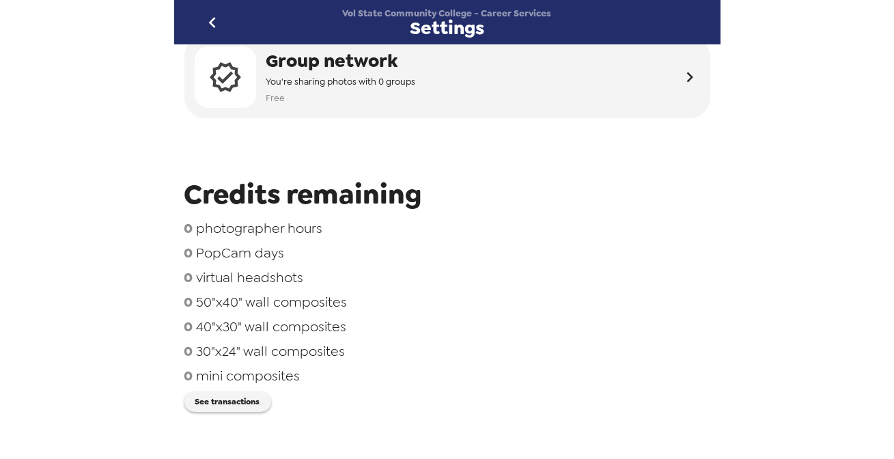
click at [248, 417] on div "Integrations Group network You're sharing photos with 0 groups Free Credits rem…" at bounding box center [447, 244] width 546 height 401
click at [253, 402] on button "See transactions" at bounding box center [227, 401] width 87 height 20
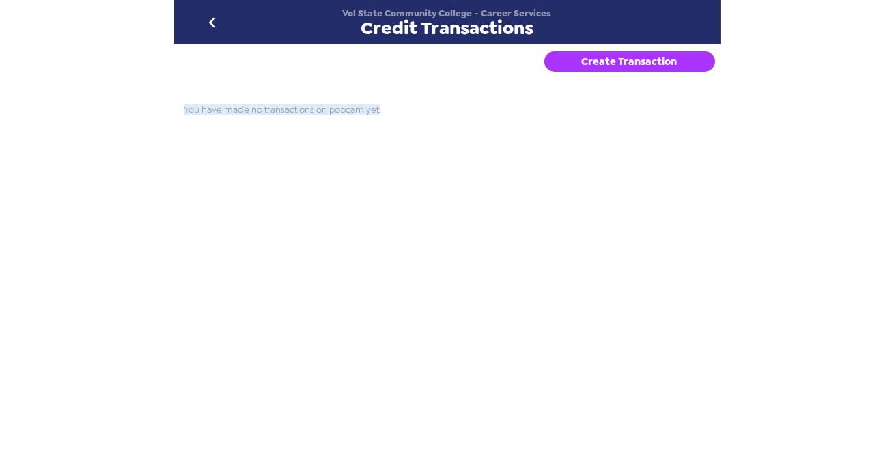
drag, startPoint x: 166, startPoint y: 117, endPoint x: 316, endPoint y: 109, distance: 149.8
click at [390, 119] on div "Vol State Community College - Career Services Credit Transactions Create Transa…" at bounding box center [447, 229] width 894 height 459
click at [298, 115] on span "You have made no transactions on popcam yet" at bounding box center [447, 110] width 526 height 12
click at [216, 26] on icon "go back" at bounding box center [212, 23] width 22 height 22
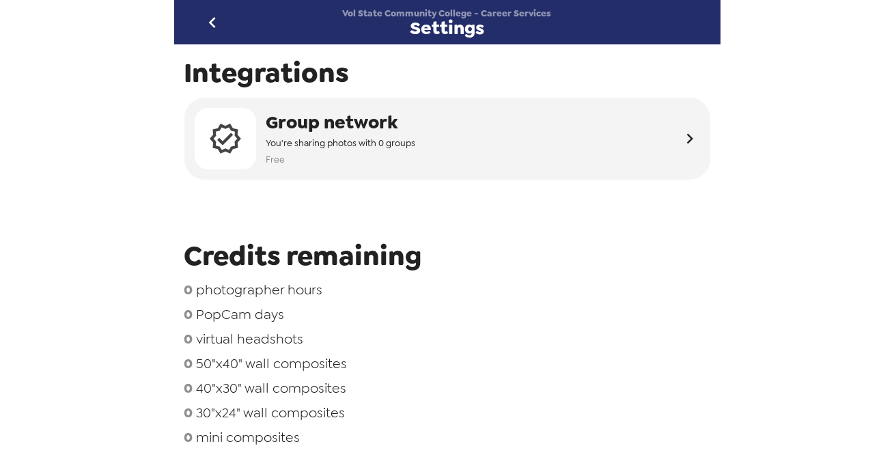
click at [203, 25] on icon "go back" at bounding box center [212, 23] width 22 height 22
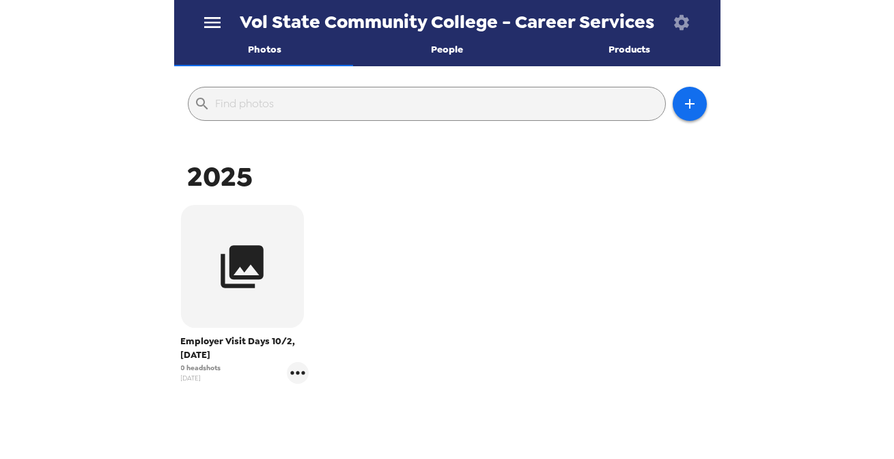
scroll to position [186, 0]
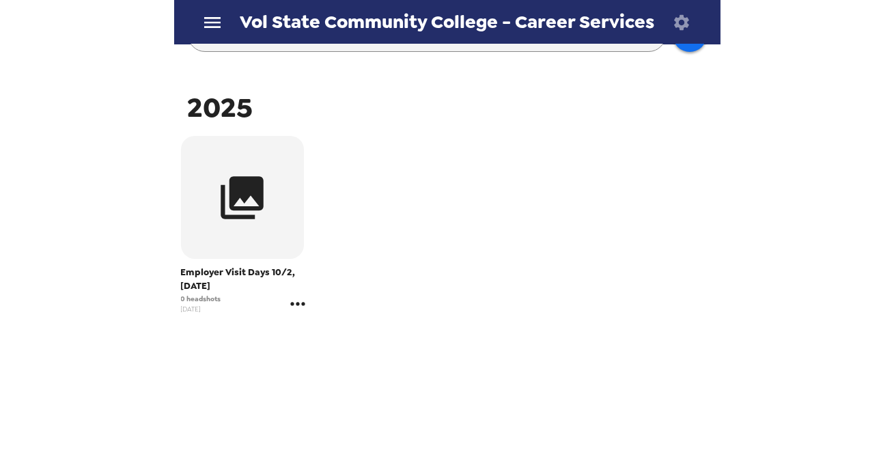
click at [305, 308] on div "Employer Visit Days 10/2, [DATE] 0 headshots [DATE]" at bounding box center [245, 225] width 135 height 186
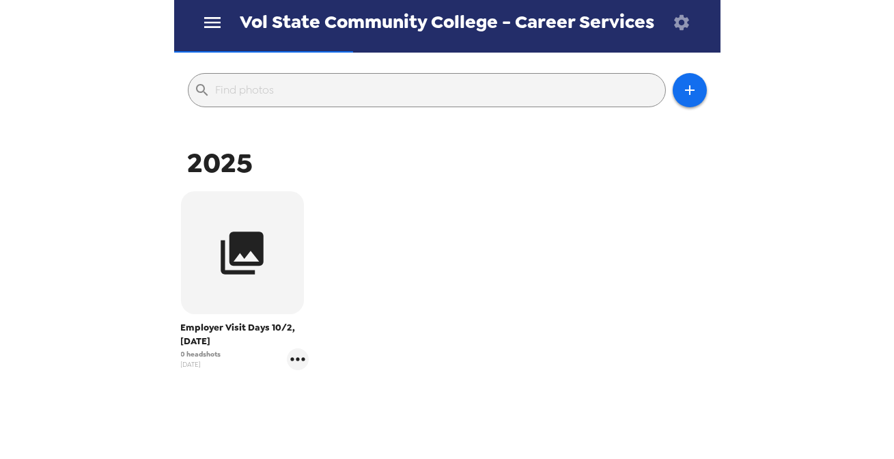
scroll to position [130, 0]
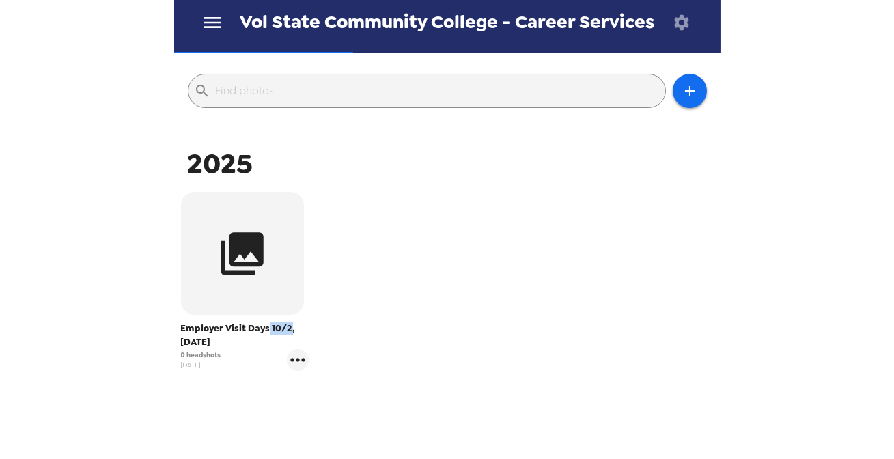
drag, startPoint x: 269, startPoint y: 329, endPoint x: 295, endPoint y: 329, distance: 26.0
click at [292, 330] on span "Employer Visit Days 10/2, [DATE]" at bounding box center [245, 335] width 128 height 27
click at [215, 337] on span "Employer Visit Days 10/2, [DATE]" at bounding box center [245, 335] width 128 height 27
drag, startPoint x: 212, startPoint y: 351, endPoint x: 176, endPoint y: 352, distance: 35.5
click at [176, 352] on div "​ 2025 Employer Visit Days 10/2, [DATE] 0 headshots [DATE]" at bounding box center [447, 283] width 546 height 447
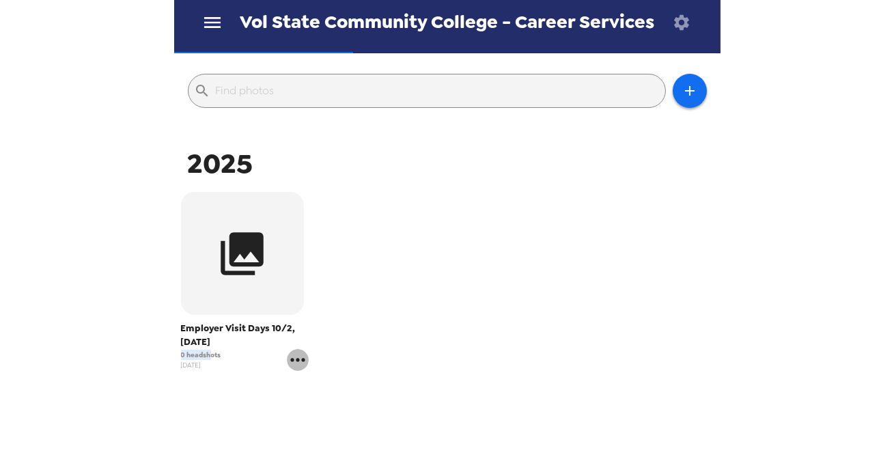
click at [300, 363] on icon "gallery menu" at bounding box center [298, 360] width 22 height 22
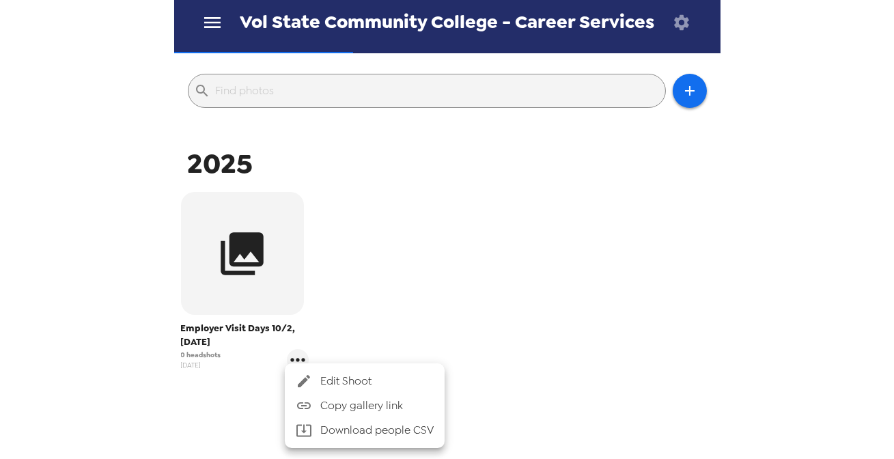
click at [212, 19] on div at bounding box center [447, 229] width 894 height 459
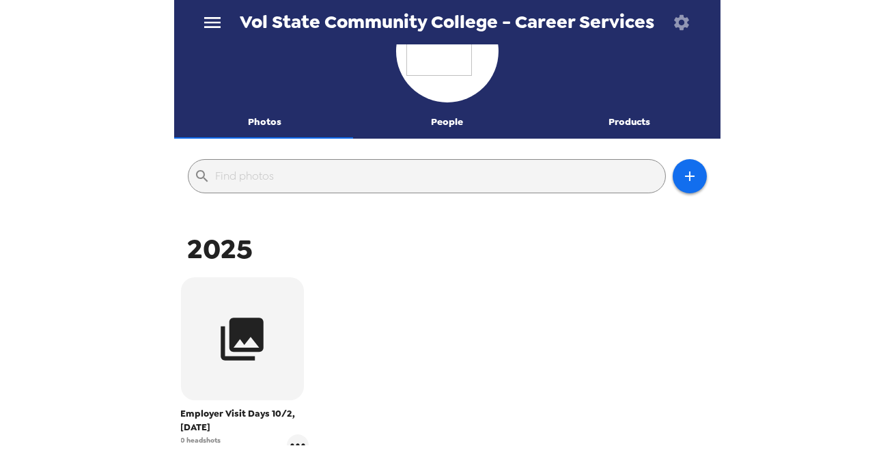
scroll to position [0, 0]
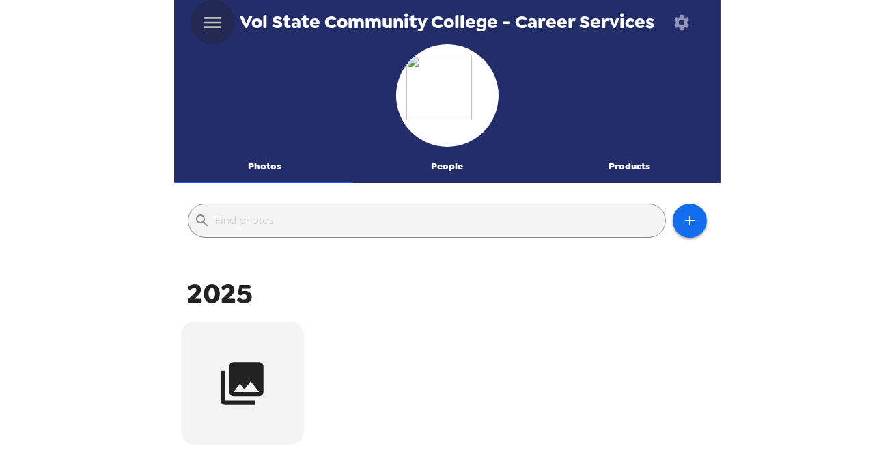
click at [219, 19] on icon "menu" at bounding box center [212, 23] width 22 height 22
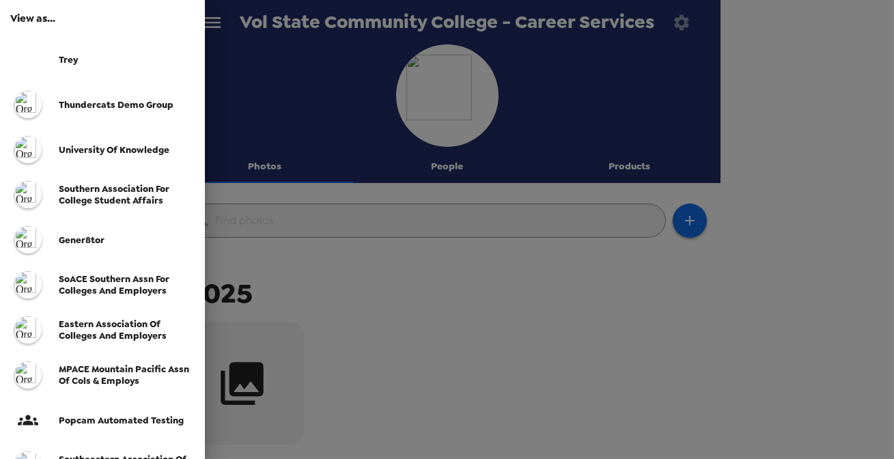
scroll to position [248, 0]
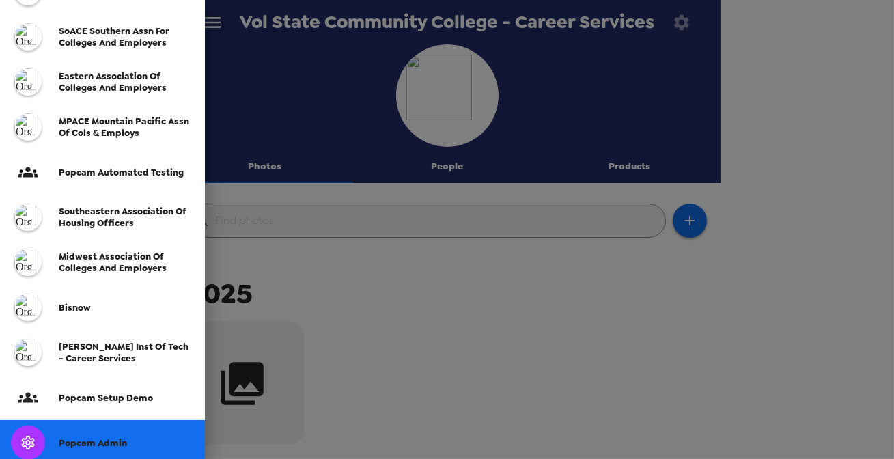
click at [105, 443] on span "Popcam Admin" at bounding box center [93, 443] width 68 height 12
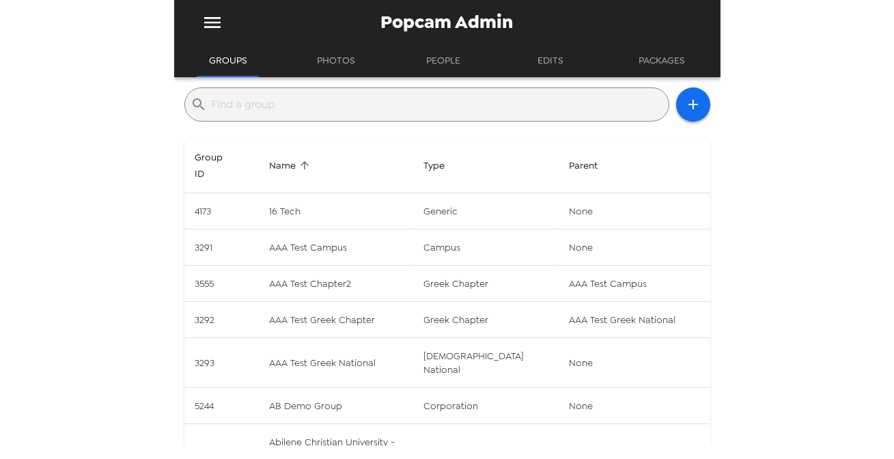
click at [298, 108] on input "text" at bounding box center [437, 105] width 451 height 22
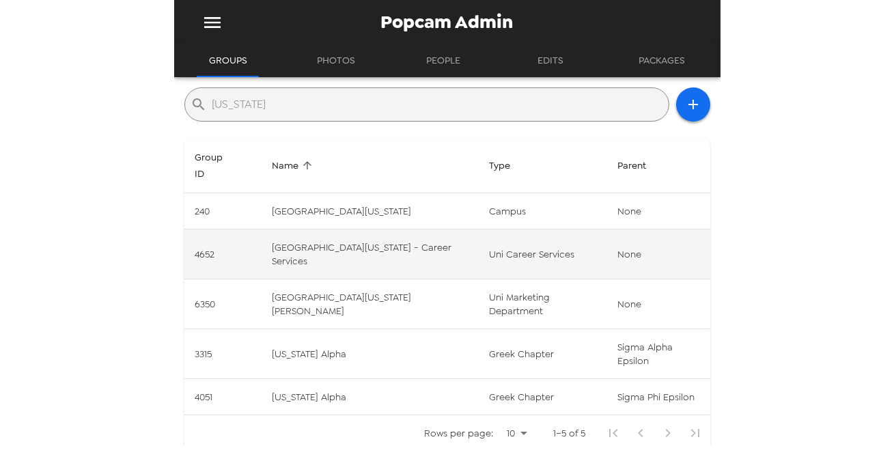
type input "[US_STATE]"
click at [479, 257] on td "uni career services" at bounding box center [543, 254] width 128 height 50
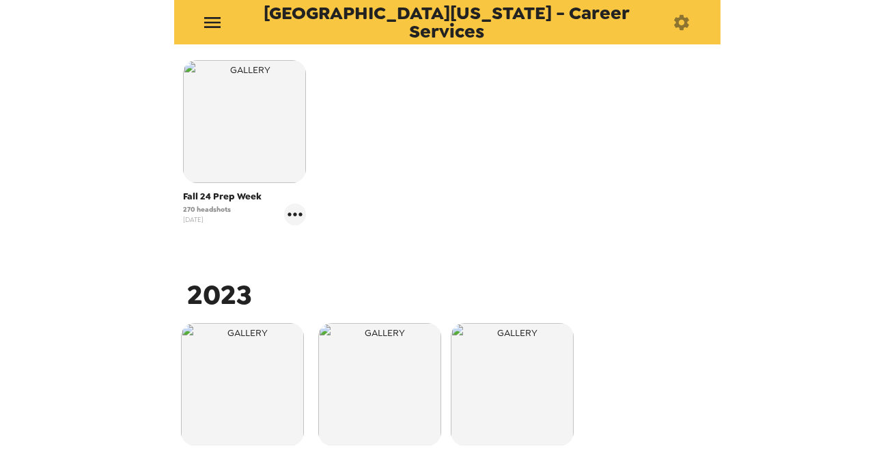
scroll to position [883, 0]
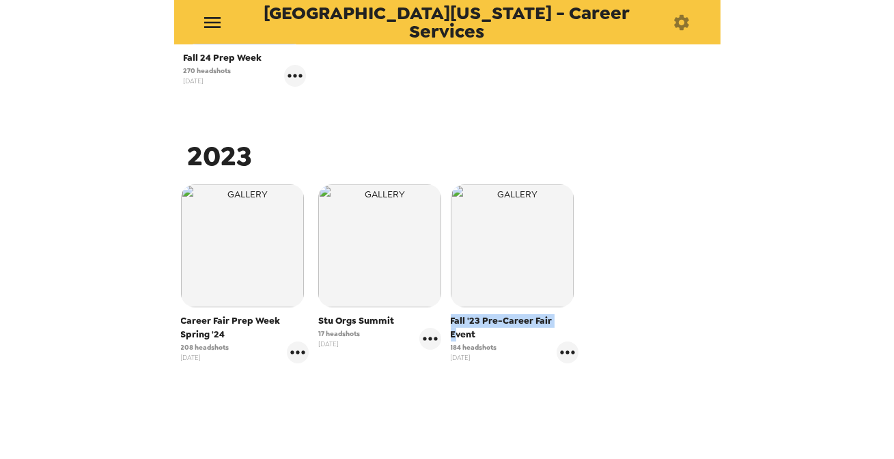
drag, startPoint x: 553, startPoint y: 324, endPoint x: 446, endPoint y: 327, distance: 107.3
click at [451, 327] on span "Fall '23 Pre-Career Fair Event" at bounding box center [515, 327] width 128 height 27
drag, startPoint x: 475, startPoint y: 331, endPoint x: 444, endPoint y: 331, distance: 30.7
click at [447, 331] on div "Fall '23 Pre-Career Fair Event 184 headshots [DATE]" at bounding box center [514, 274] width 135 height 186
click at [512, 320] on span "Fall '23 Pre-Career Fair Event" at bounding box center [515, 327] width 128 height 27
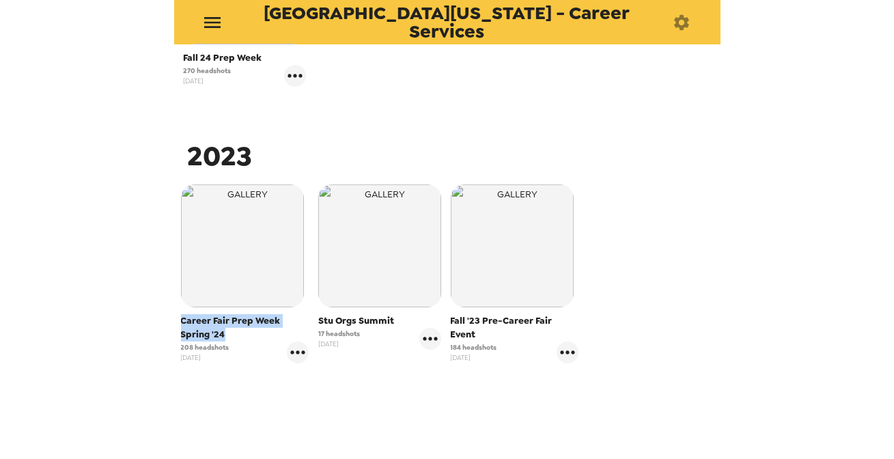
drag, startPoint x: 227, startPoint y: 331, endPoint x: 175, endPoint y: 324, distance: 52.4
click at [197, 344] on span "208 headshots" at bounding box center [205, 347] width 48 height 10
drag, startPoint x: 195, startPoint y: 350, endPoint x: 155, endPoint y: 345, distance: 39.9
click at [154, 345] on div "University of [US_STATE] - Career Services Photos People Products ​ 2025 COB 9/…" at bounding box center [447, 229] width 894 height 459
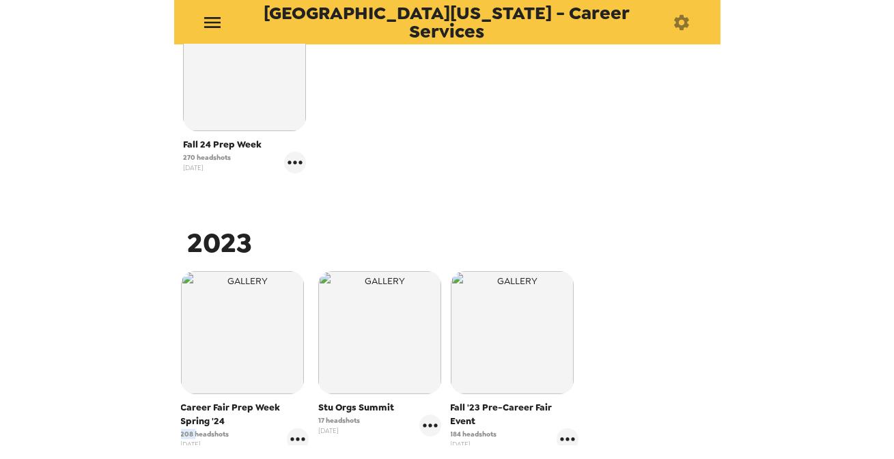
scroll to position [759, 0]
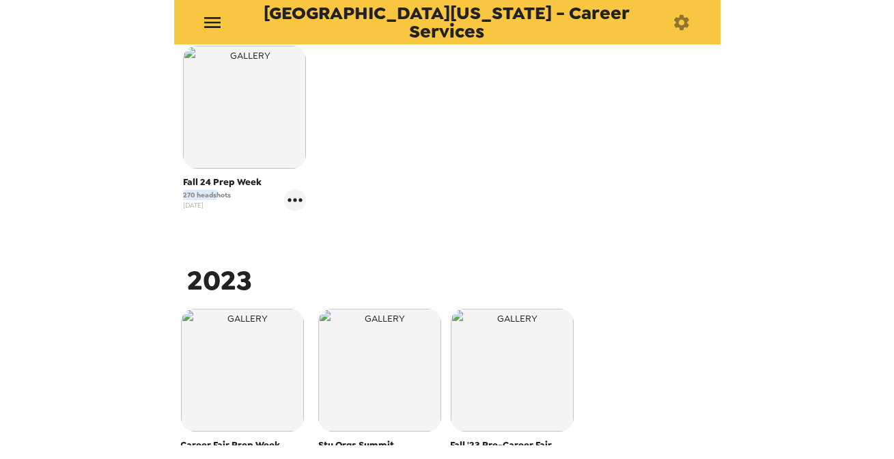
drag, startPoint x: 216, startPoint y: 189, endPoint x: 146, endPoint y: 193, distance: 69.8
click at [146, 193] on div "University of [US_STATE] - Career Services Photos People Products ​ 2025 COB 9/…" at bounding box center [447, 229] width 894 height 459
click at [208, 192] on span "270 headshots" at bounding box center [207, 195] width 48 height 10
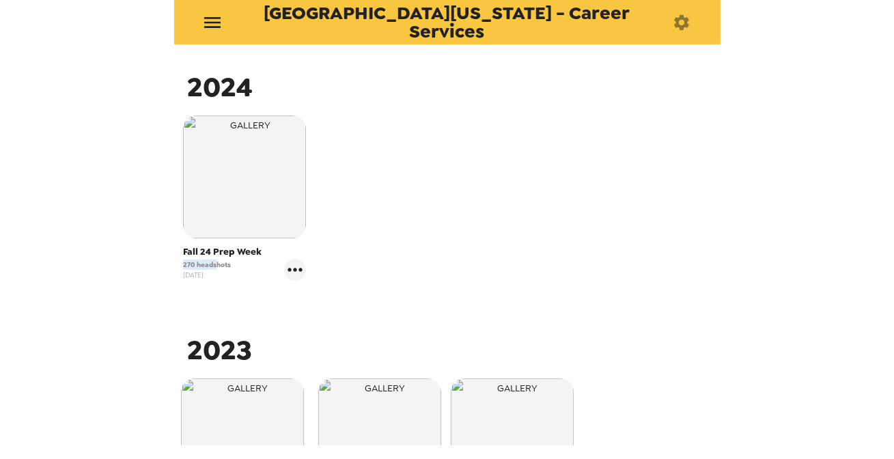
scroll to position [635, 0]
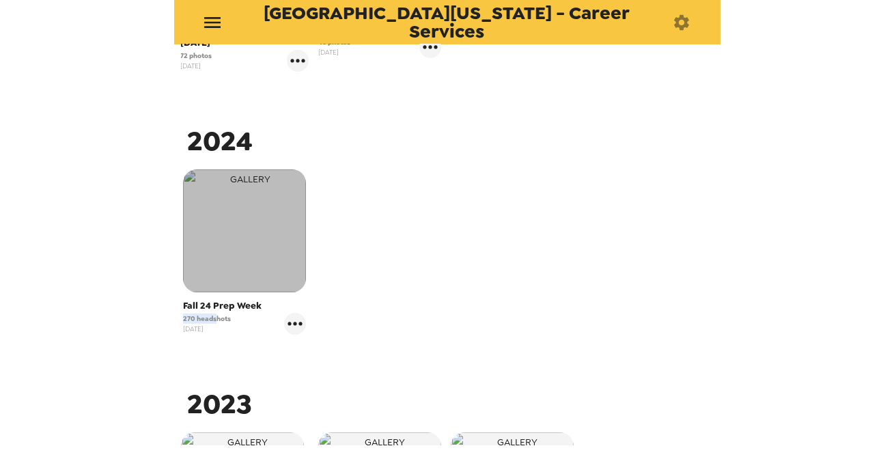
click at [232, 229] on img "button" at bounding box center [244, 230] width 123 height 123
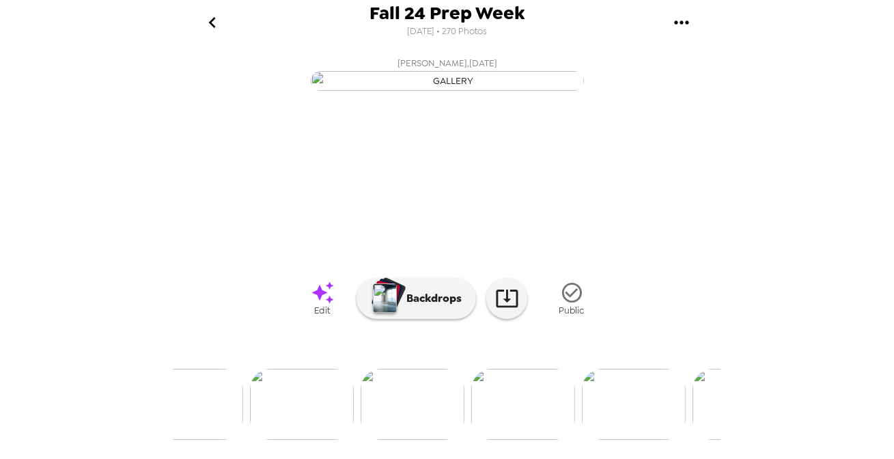
scroll to position [0, 971]
drag, startPoint x: 365, startPoint y: 410, endPoint x: 366, endPoint y: 402, distance: 8.2
click at [365, 410] on img at bounding box center [361, 404] width 104 height 71
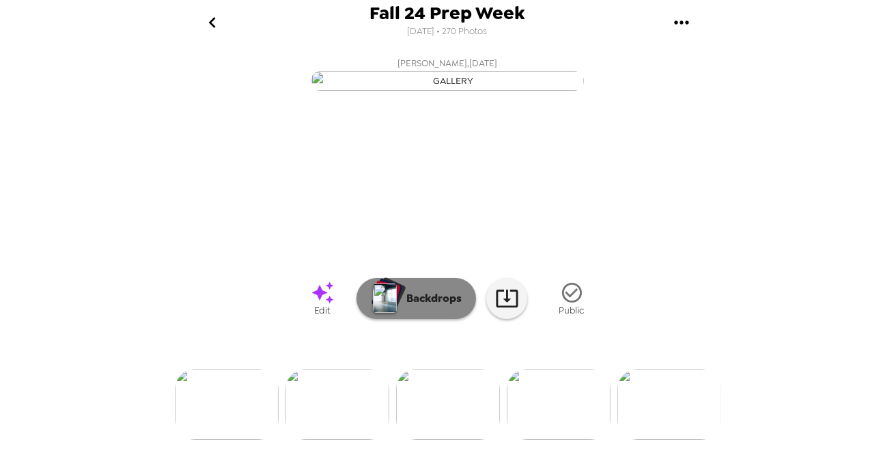
scroll to position [61, 0]
click at [422, 307] on p "Backdrops" at bounding box center [431, 298] width 62 height 16
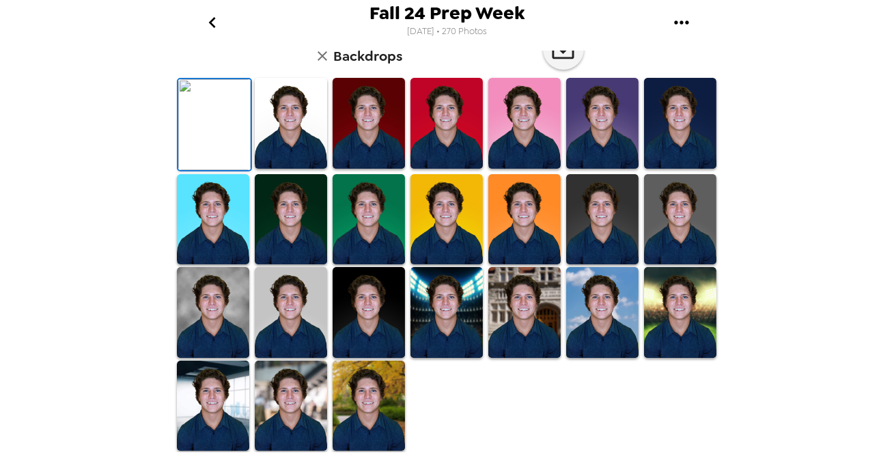
scroll to position [0, 0]
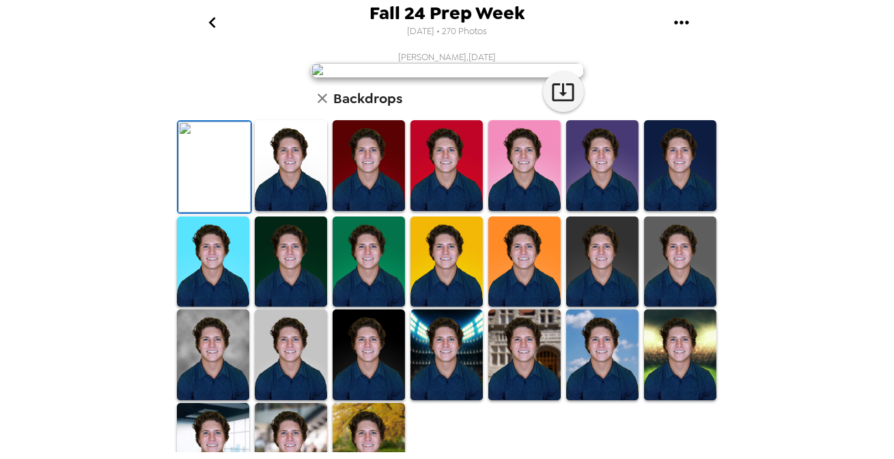
click at [212, 26] on icon "go back" at bounding box center [212, 23] width 22 height 22
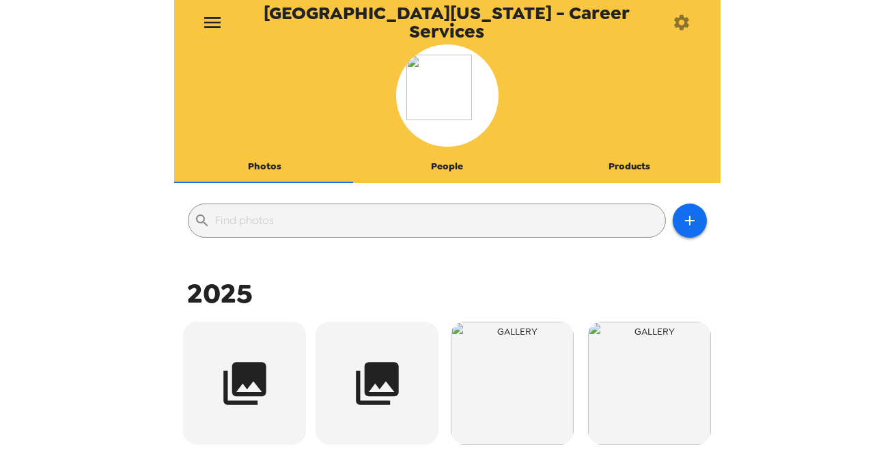
click at [202, 14] on icon "menu" at bounding box center [212, 23] width 22 height 22
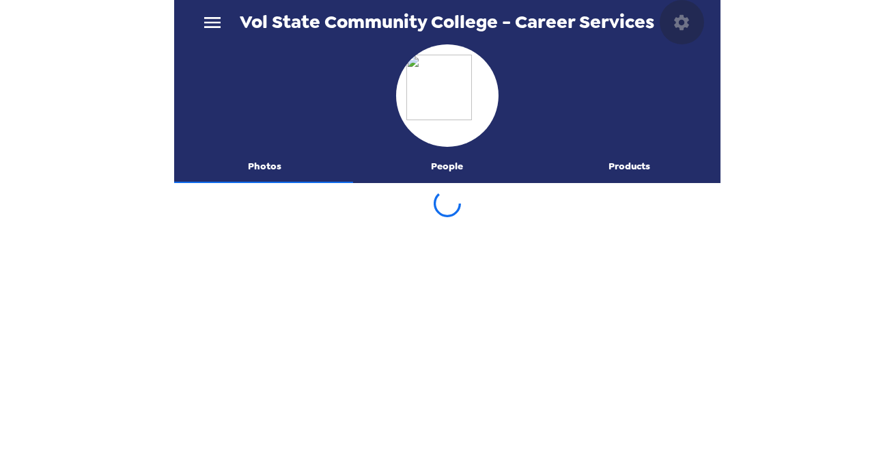
click at [681, 24] on icon "button" at bounding box center [681, 22] width 19 height 19
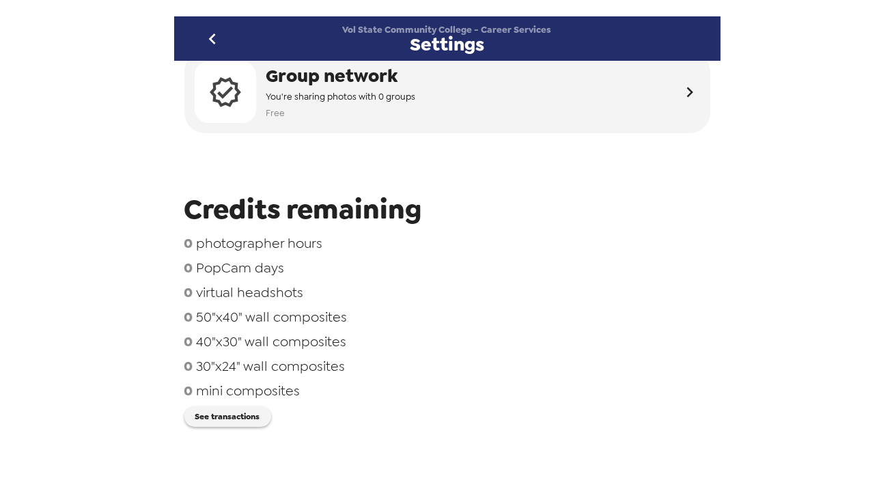
scroll to position [124, 0]
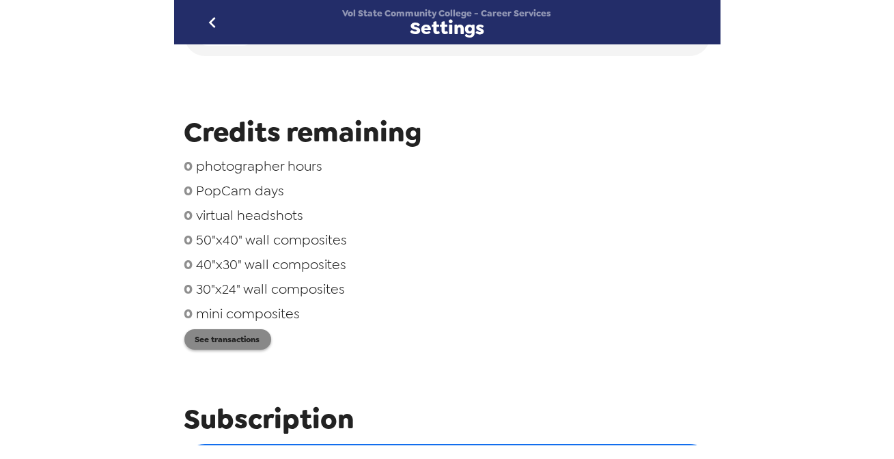
click at [228, 341] on button "See transactions" at bounding box center [227, 339] width 87 height 20
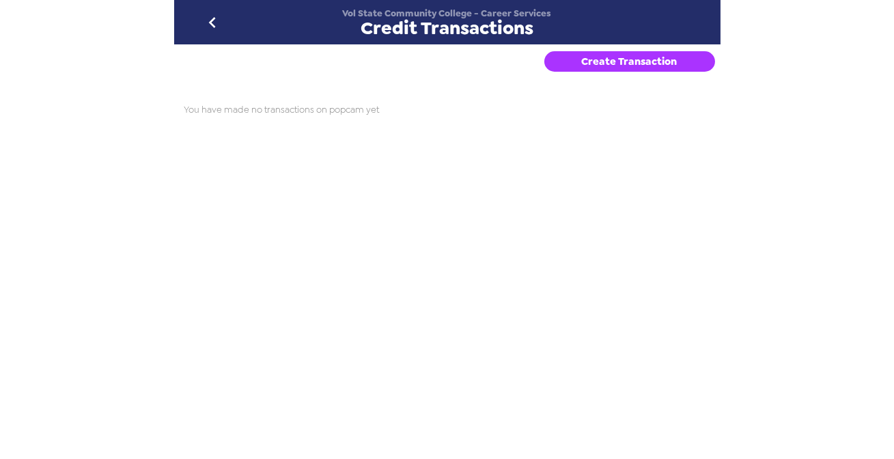
click at [634, 57] on button "Create Transaction" at bounding box center [629, 61] width 171 height 20
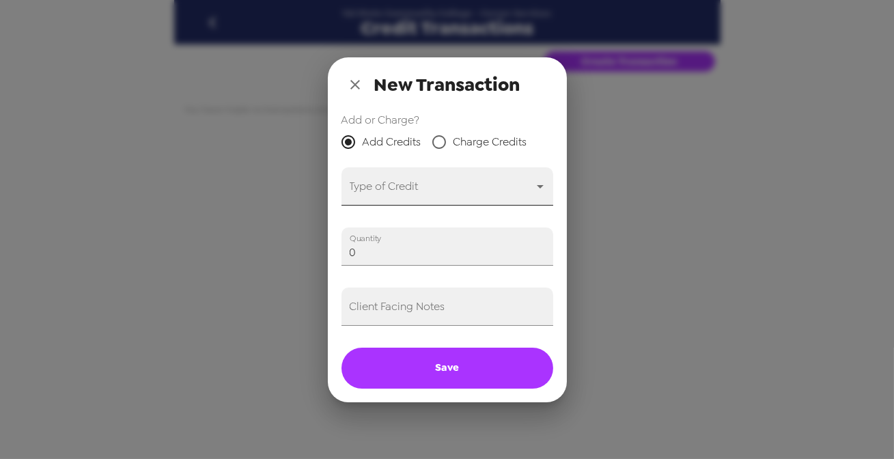
click at [398, 186] on body "Vol State Community College - Career Services Credit Transactions Create Transa…" at bounding box center [447, 229] width 894 height 459
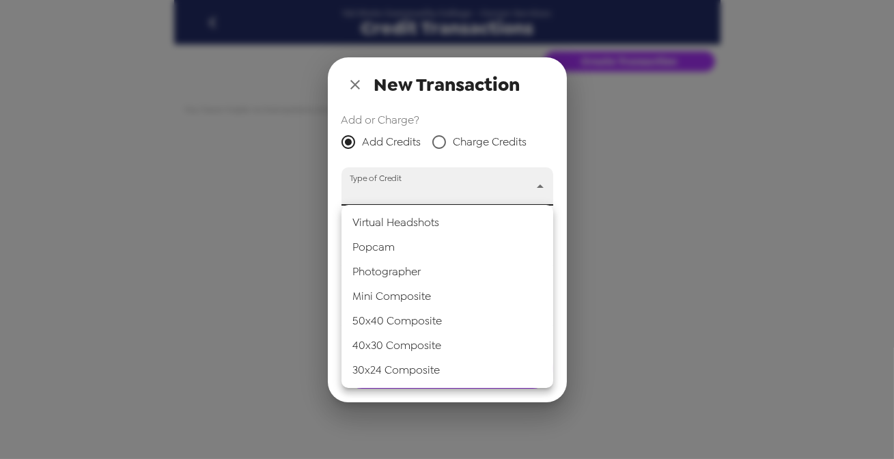
click at [404, 247] on li "Popcam" at bounding box center [447, 247] width 212 height 25
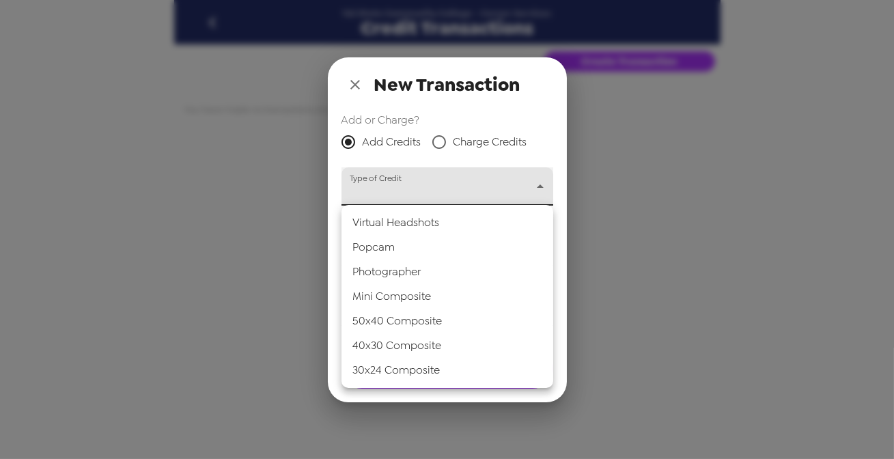
type input "popcam"
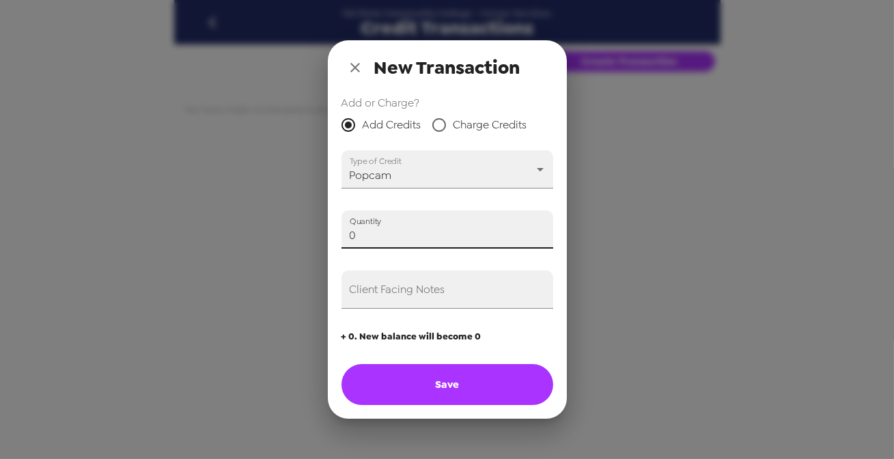
drag, startPoint x: 404, startPoint y: 245, endPoint x: 130, endPoint y: 224, distance: 275.4
click at [130, 225] on div "New Transaction Add or Charge? Add Credits Charge Credits Type of Credit Popcam…" at bounding box center [447, 229] width 894 height 459
type input "5"
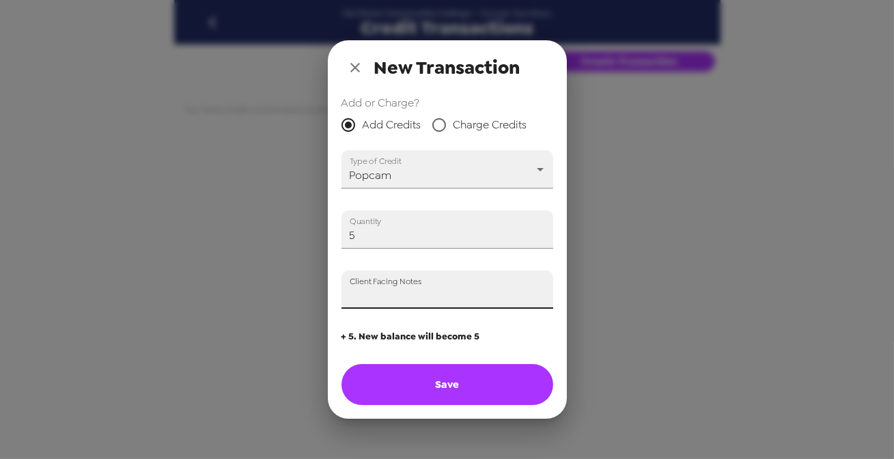
click at [432, 296] on input "Client Facing Notes" at bounding box center [447, 289] width 212 height 38
type input "Received PO on [date]"
click at [350, 61] on icon "close" at bounding box center [355, 67] width 16 height 16
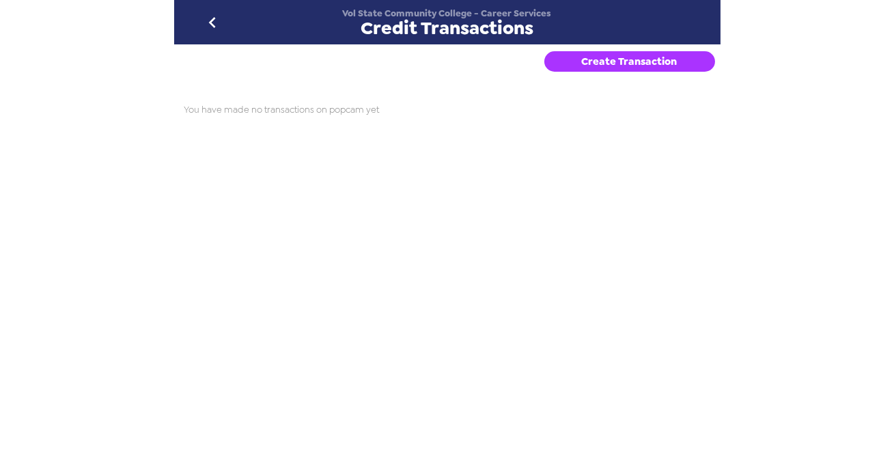
click at [221, 28] on icon "go back" at bounding box center [212, 23] width 22 height 22
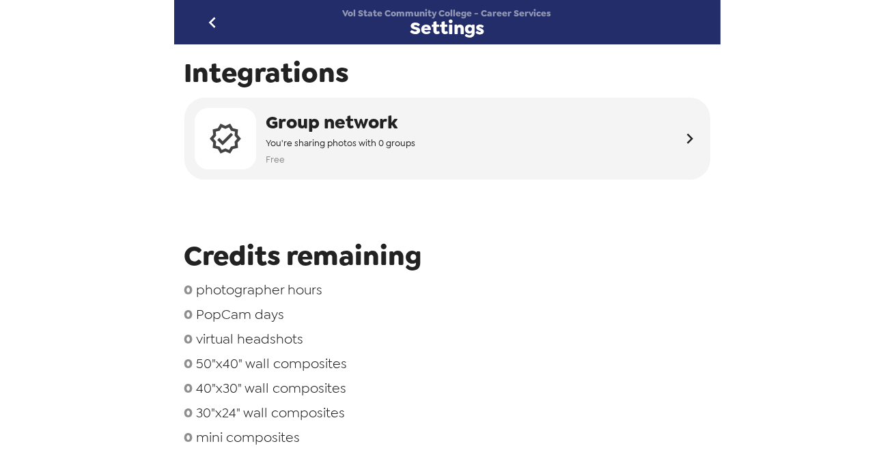
click at [219, 24] on icon "go back" at bounding box center [212, 23] width 22 height 22
